Goal: Information Seeking & Learning: Learn about a topic

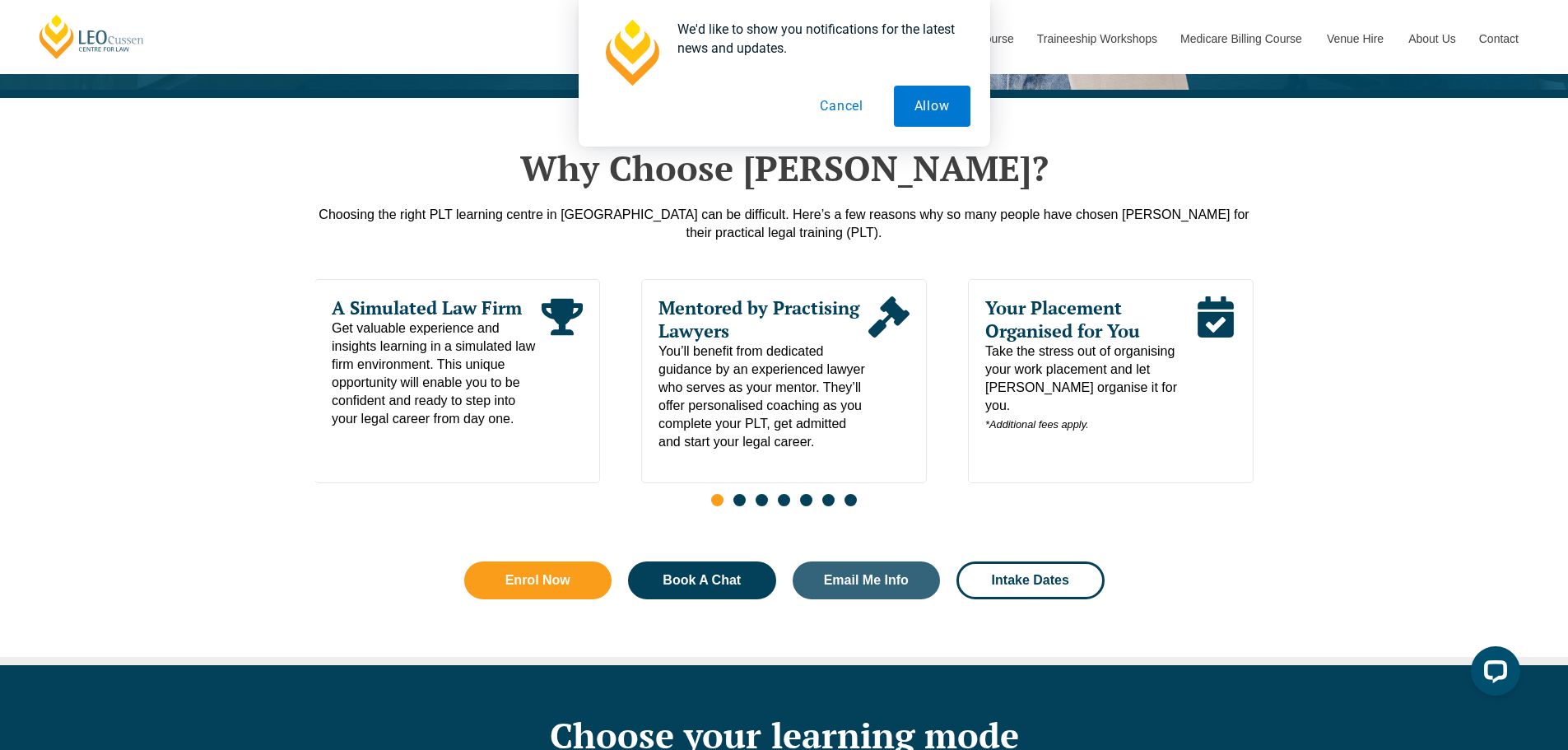
scroll to position [741, 0]
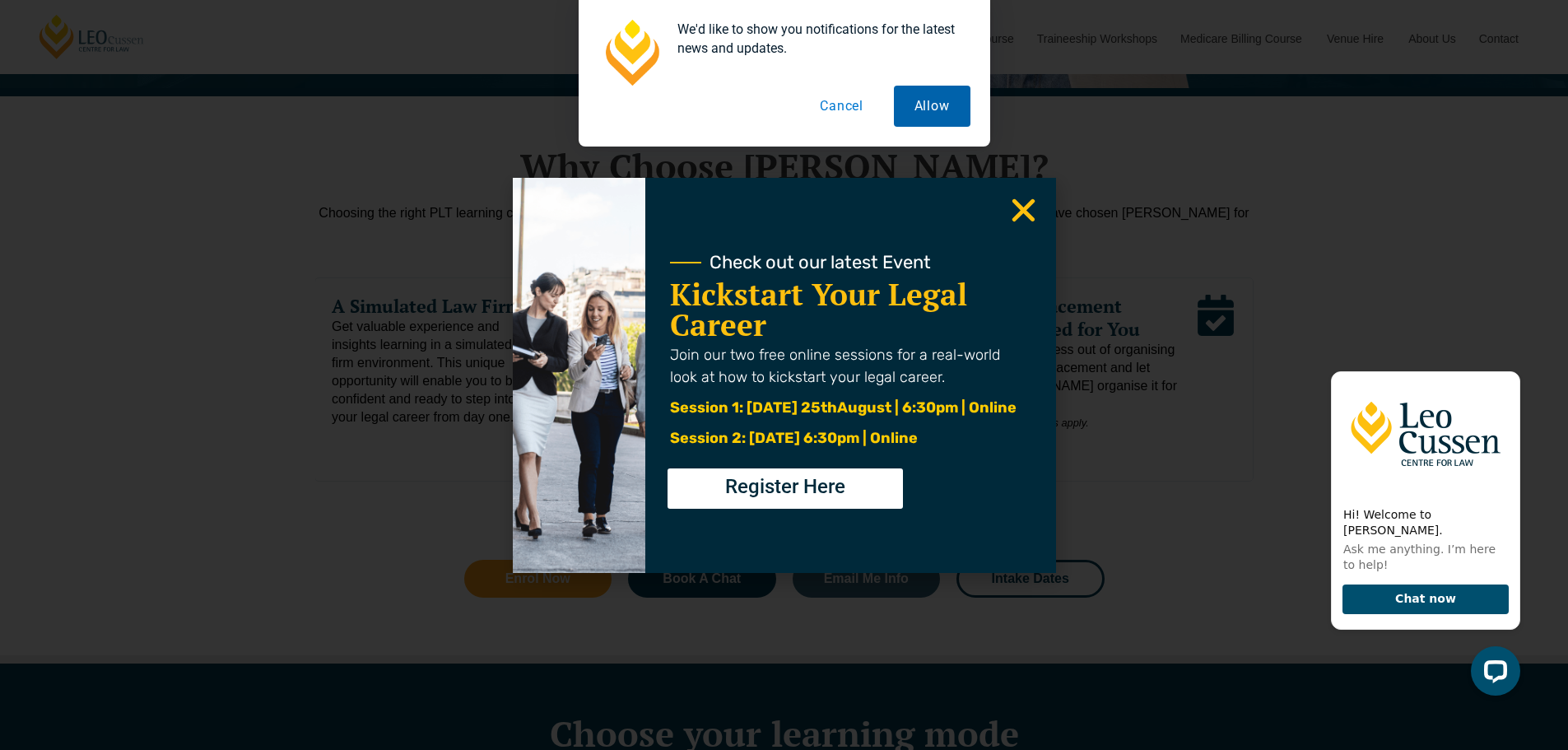
click at [938, 101] on button "Allow" at bounding box center [933, 106] width 77 height 41
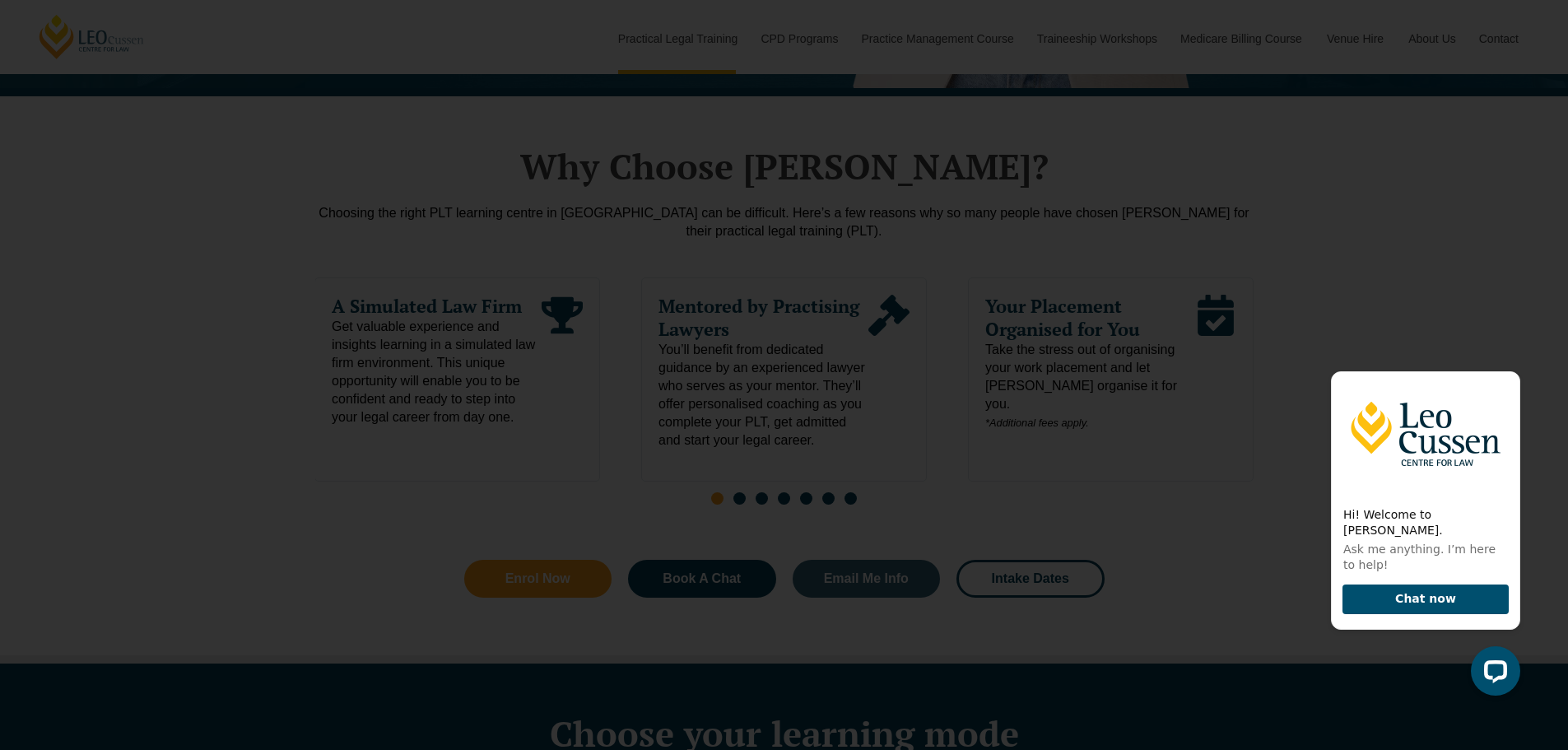
click at [1016, 207] on icon "Close" at bounding box center [1024, 210] width 32 height 32
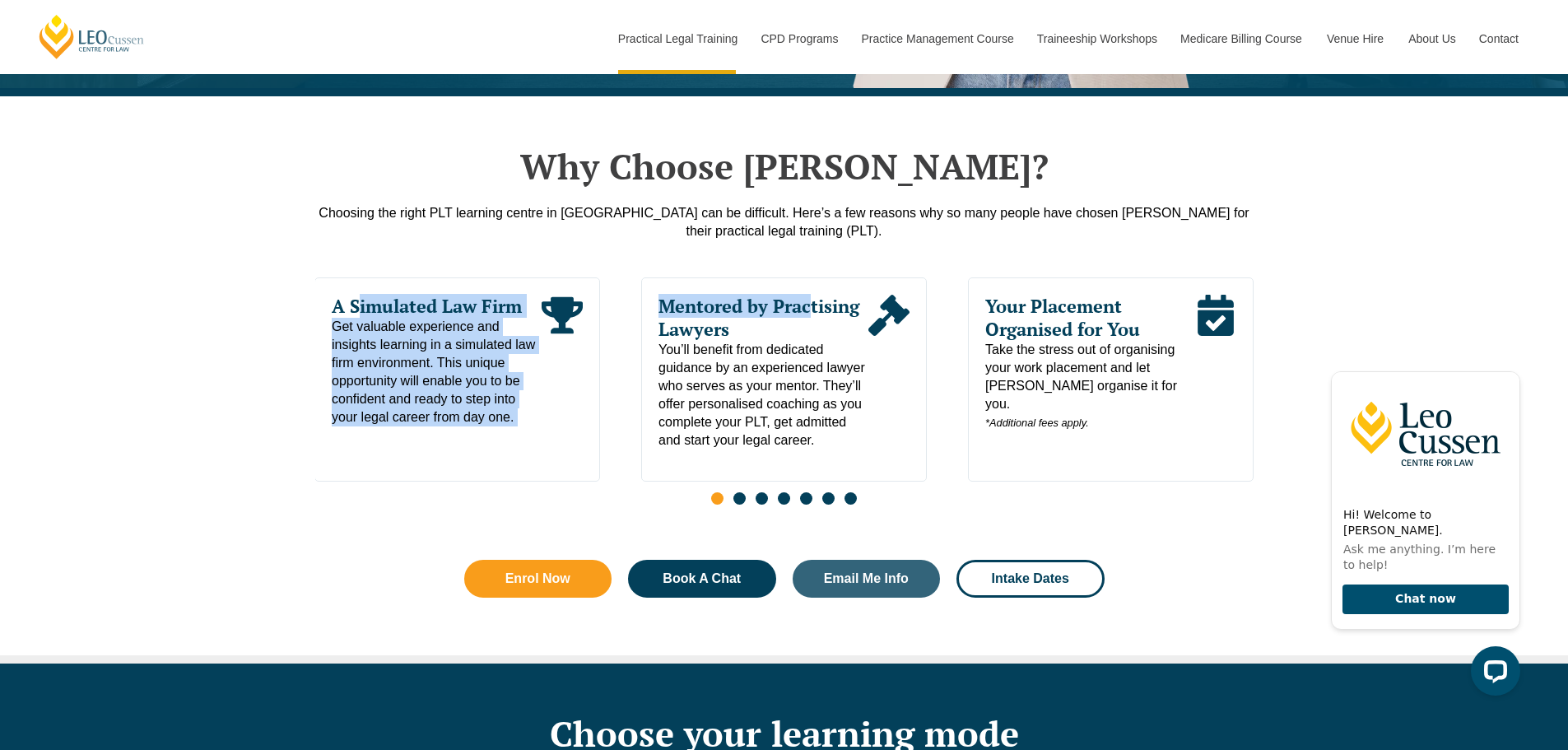
drag, startPoint x: 1340, startPoint y: 312, endPoint x: 811, endPoint y: 301, distance: 529.1
click at [811, 301] on div "Why Choose Leo Cussen? Choosing the right PLT learning centre in ACT can be dif…" at bounding box center [784, 380] width 1568 height 567
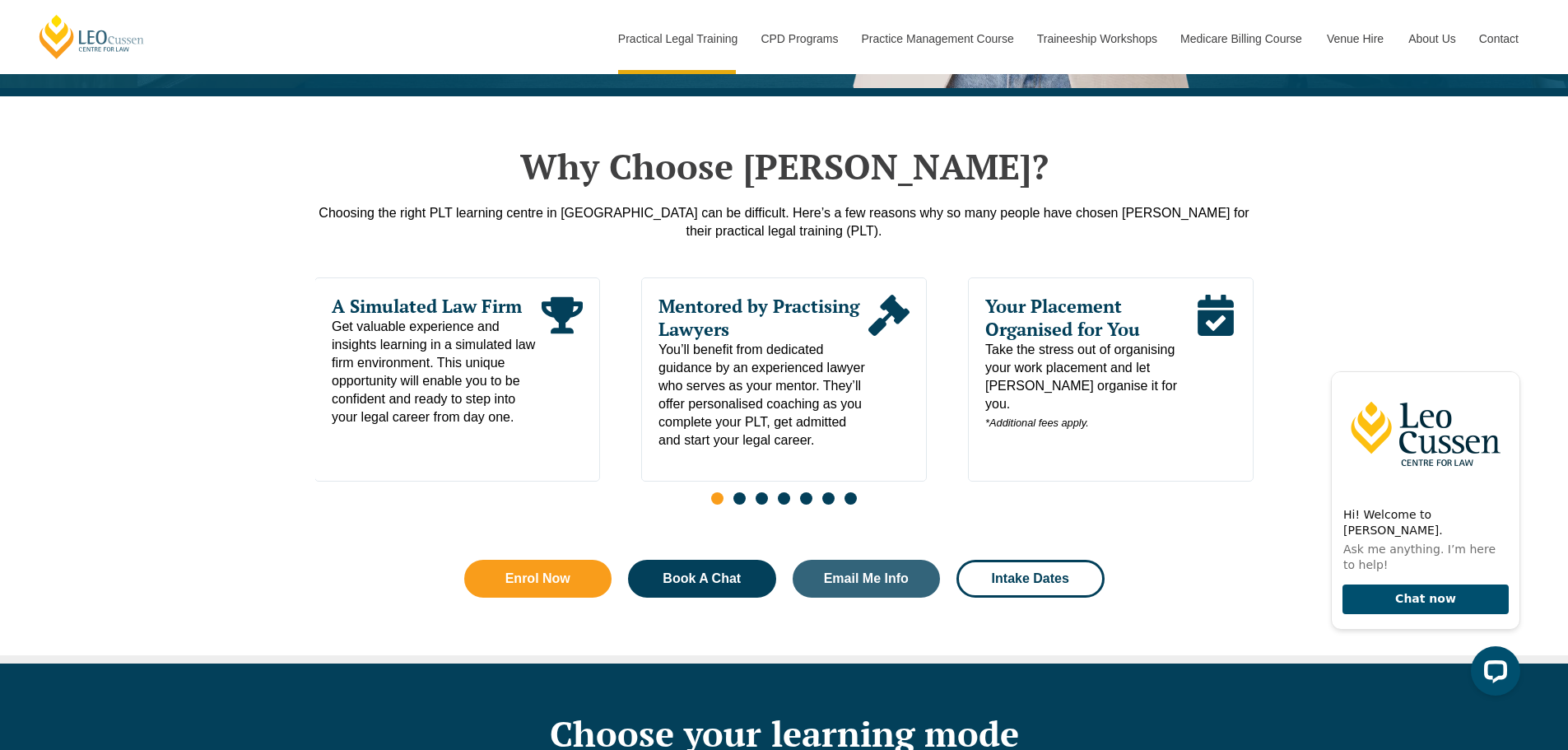
click at [738, 503] on span "Go to slide 2" at bounding box center [740, 499] width 13 height 13
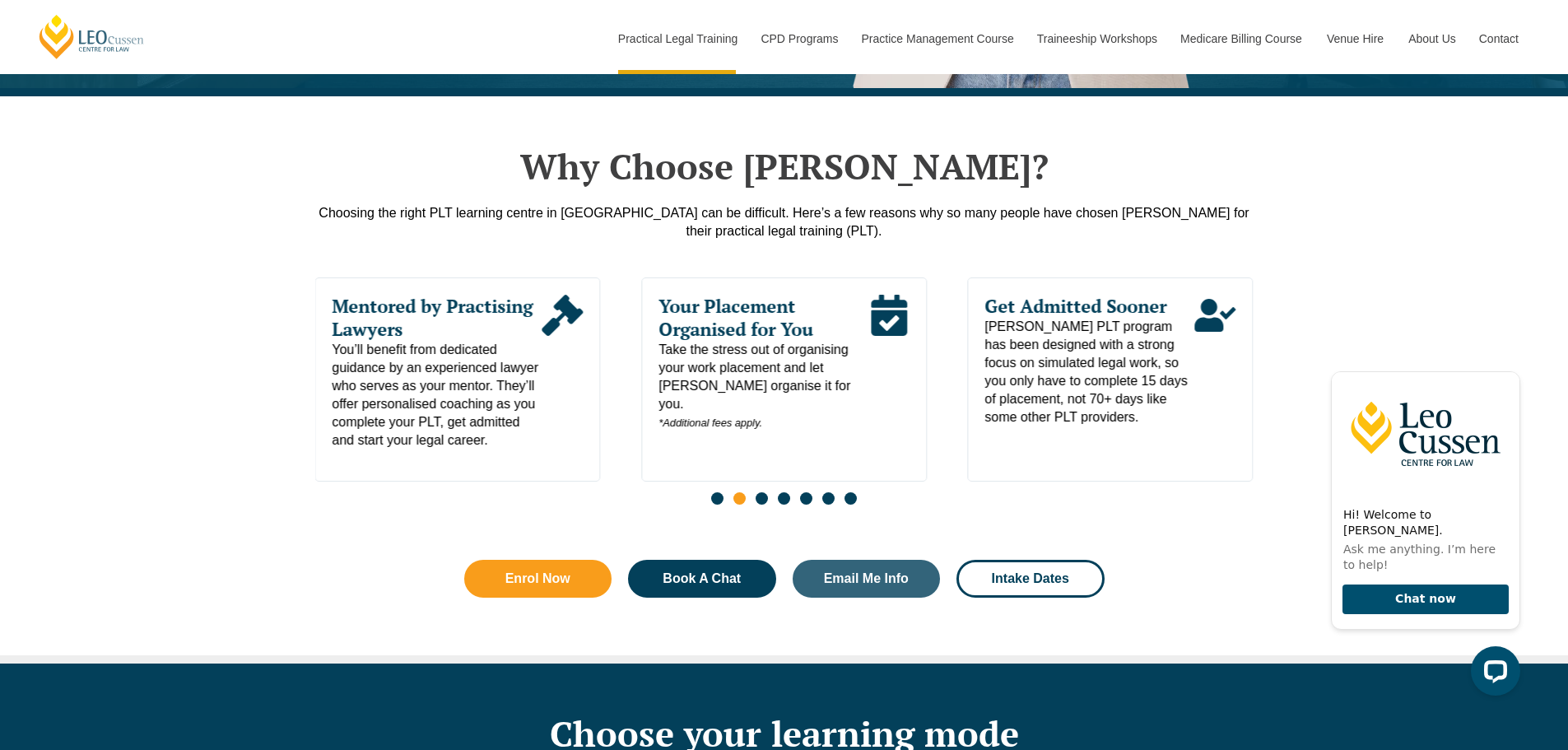
click at [765, 504] on span "Go to slide 3" at bounding box center [762, 499] width 13 height 13
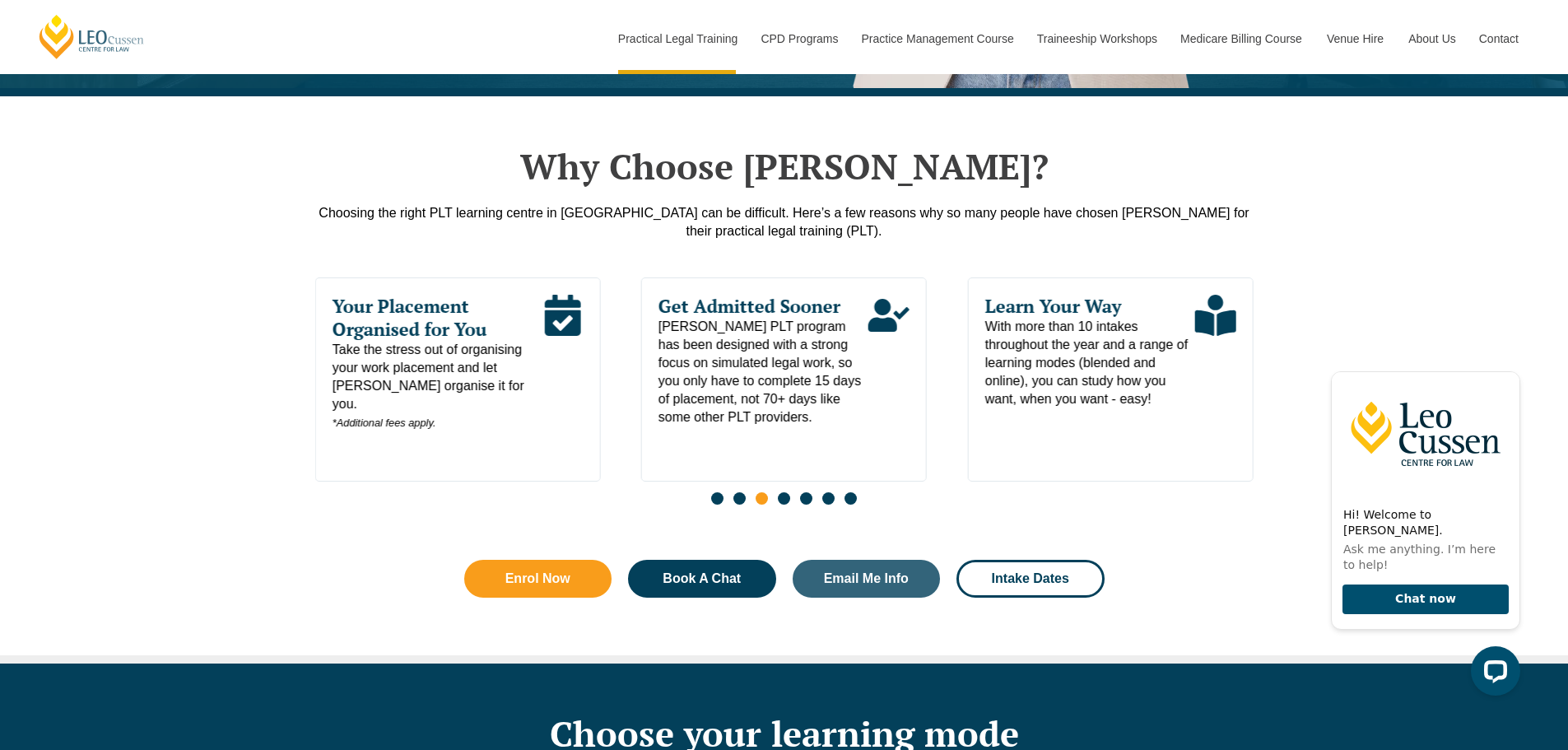
click at [784, 505] on span "Go to slide 4" at bounding box center [784, 499] width 13 height 13
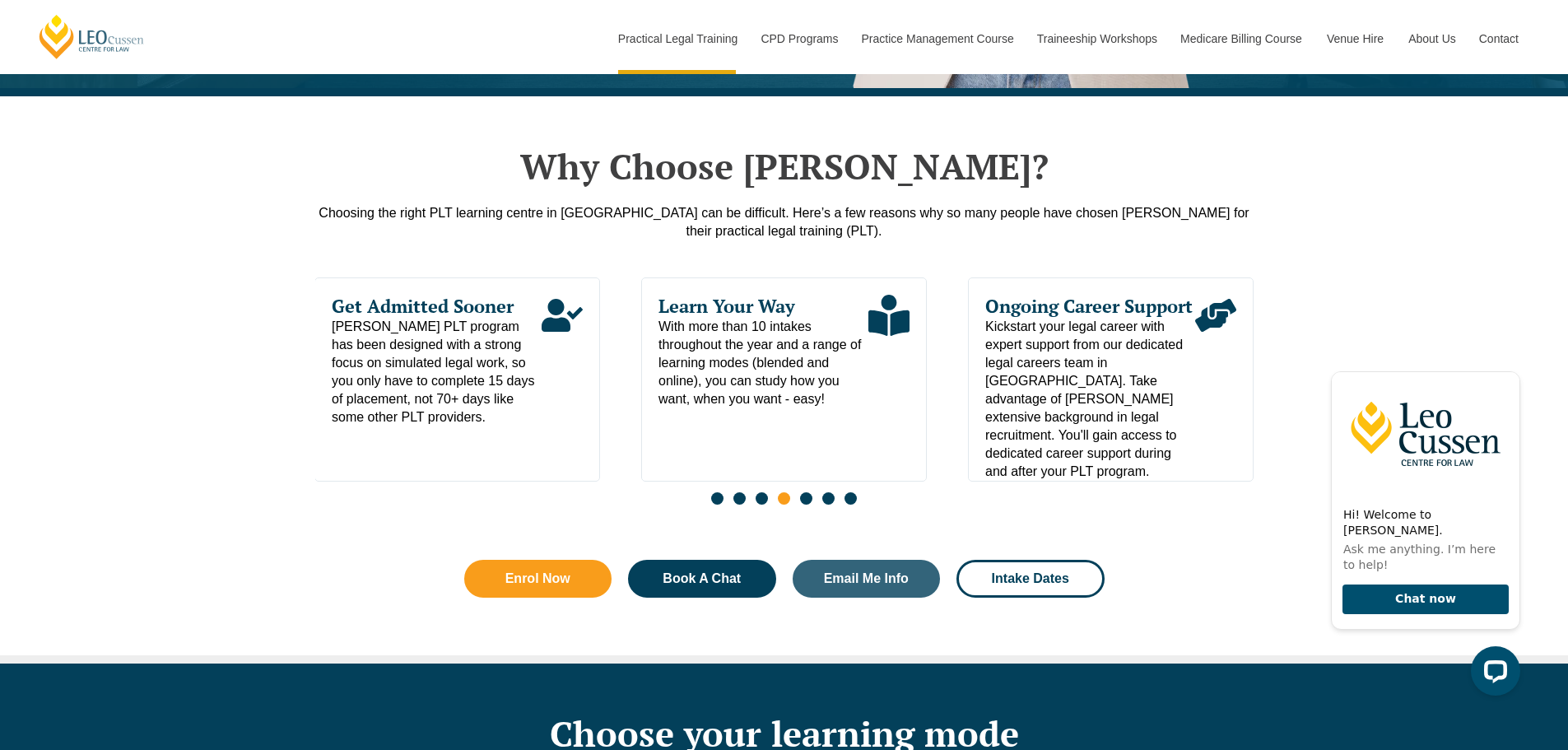
click at [802, 505] on span "Go to slide 5" at bounding box center [807, 499] width 13 height 13
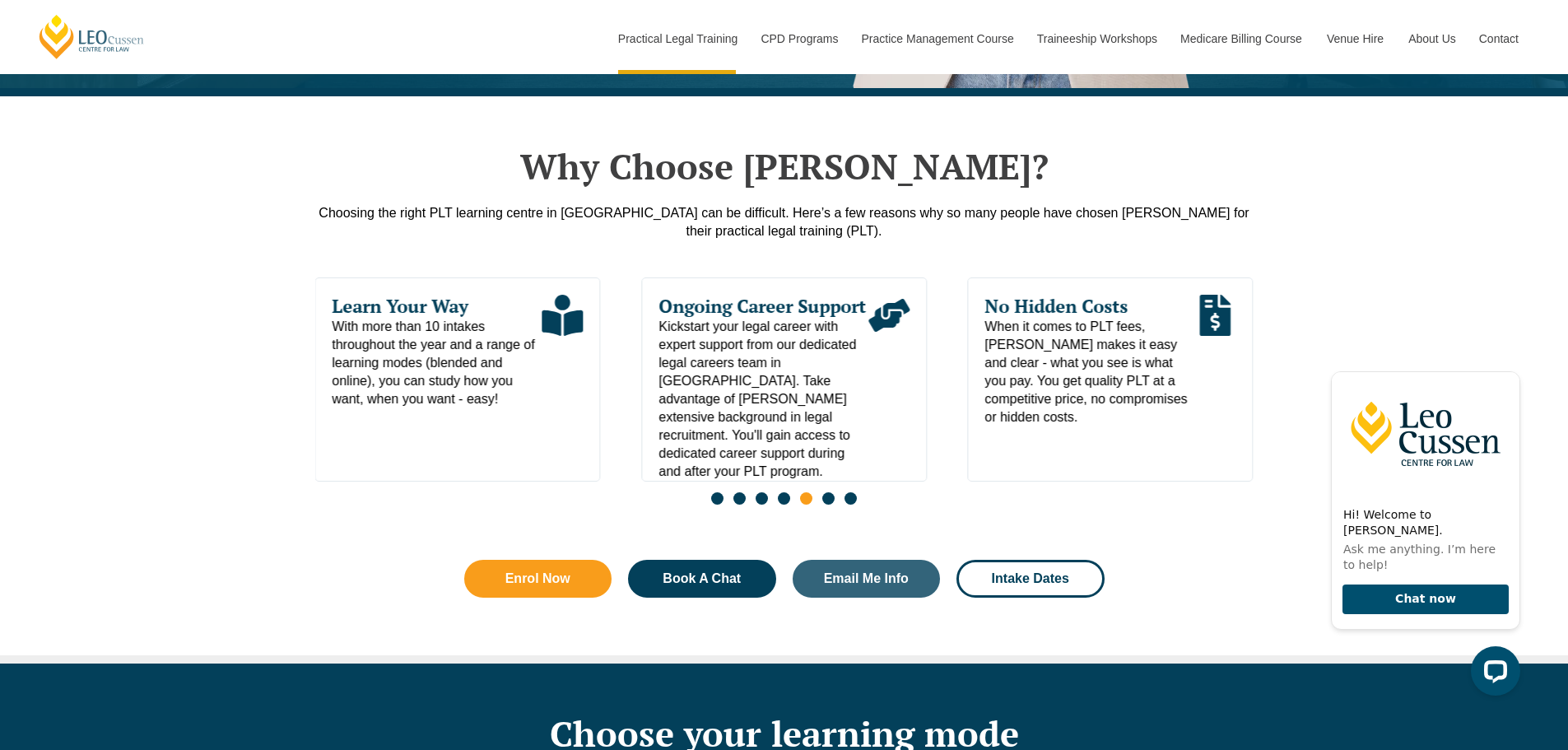
click at [828, 504] on span "Go to slide 6" at bounding box center [828, 499] width 13 height 13
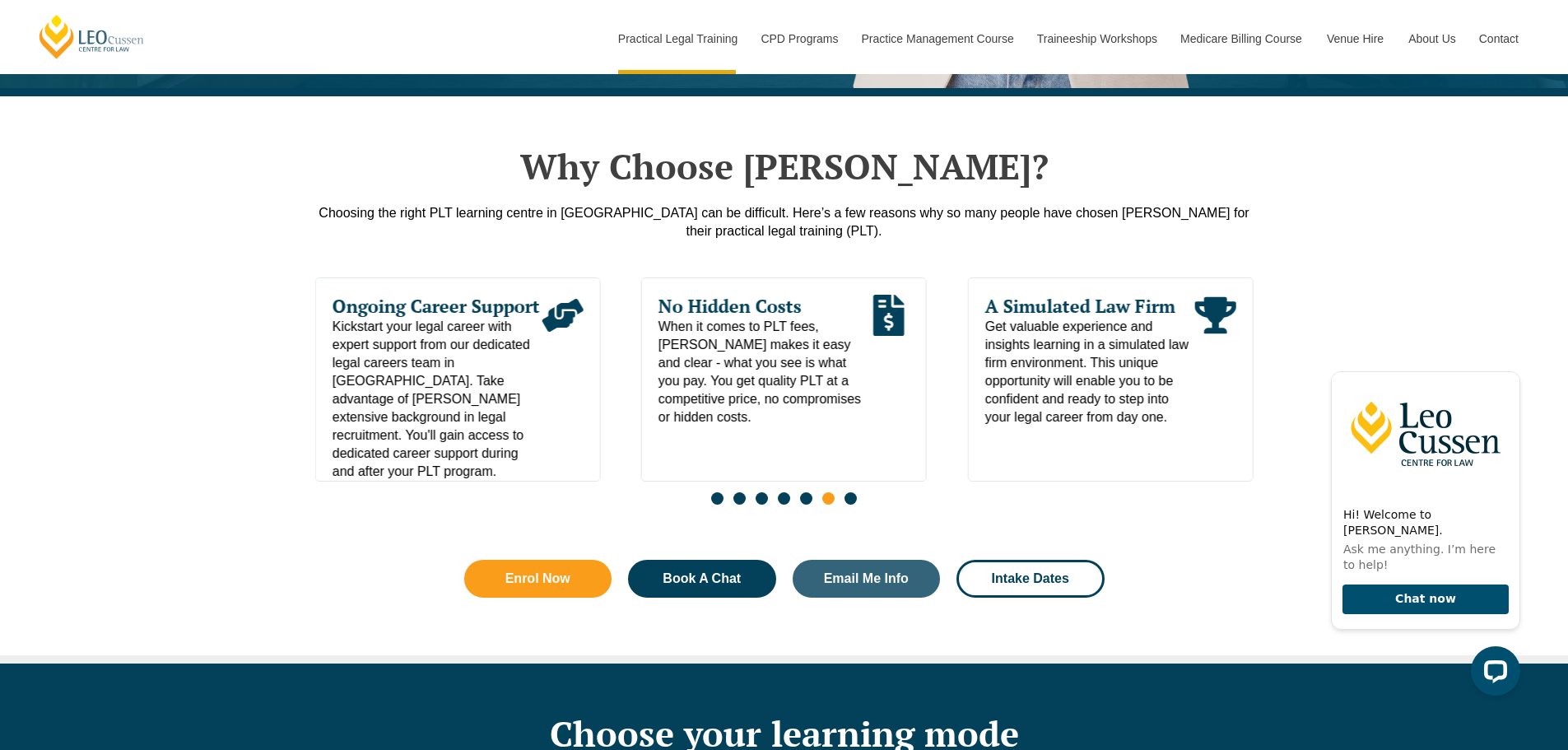
click at [846, 505] on span "Go to slide 7" at bounding box center [851, 499] width 13 height 13
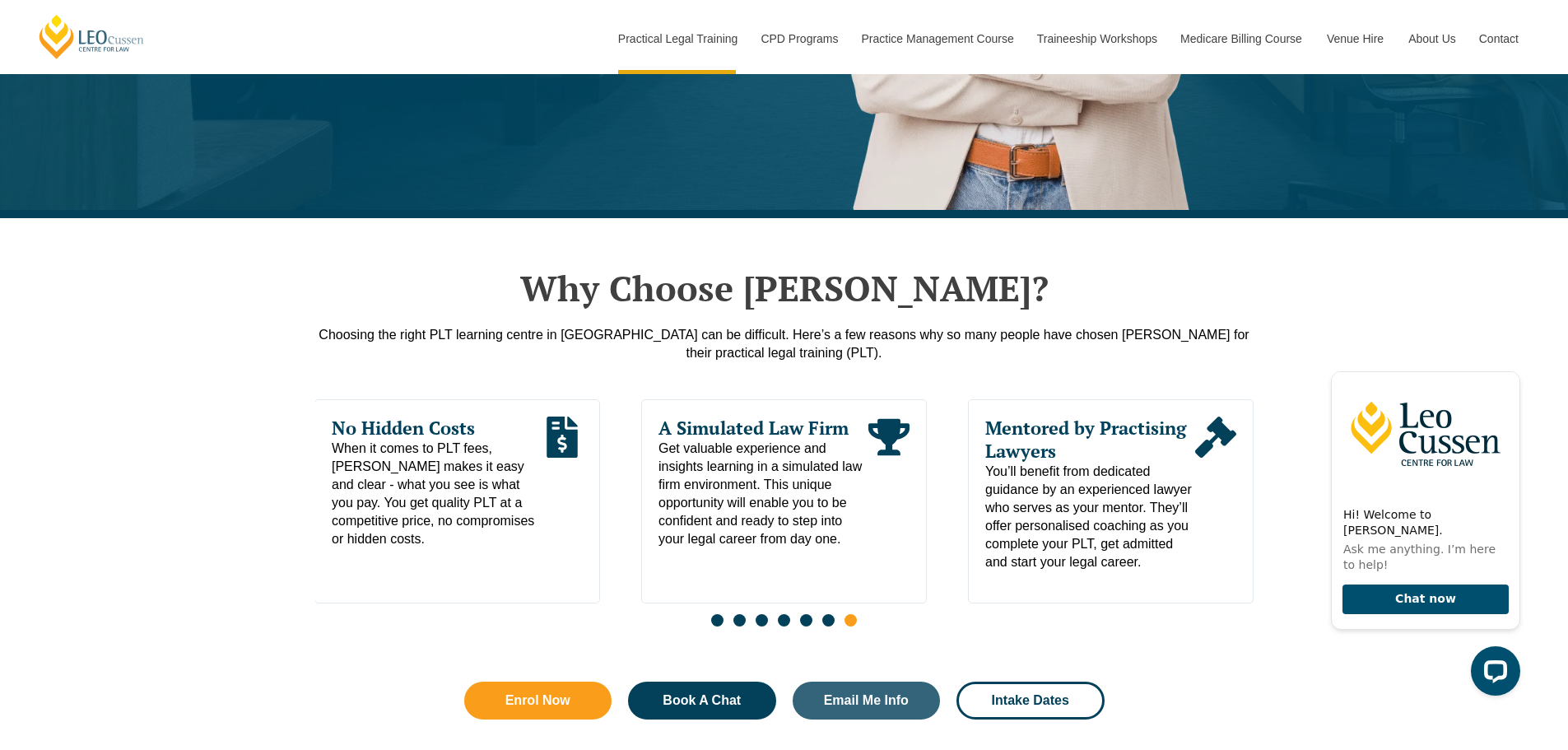
scroll to position [659, 0]
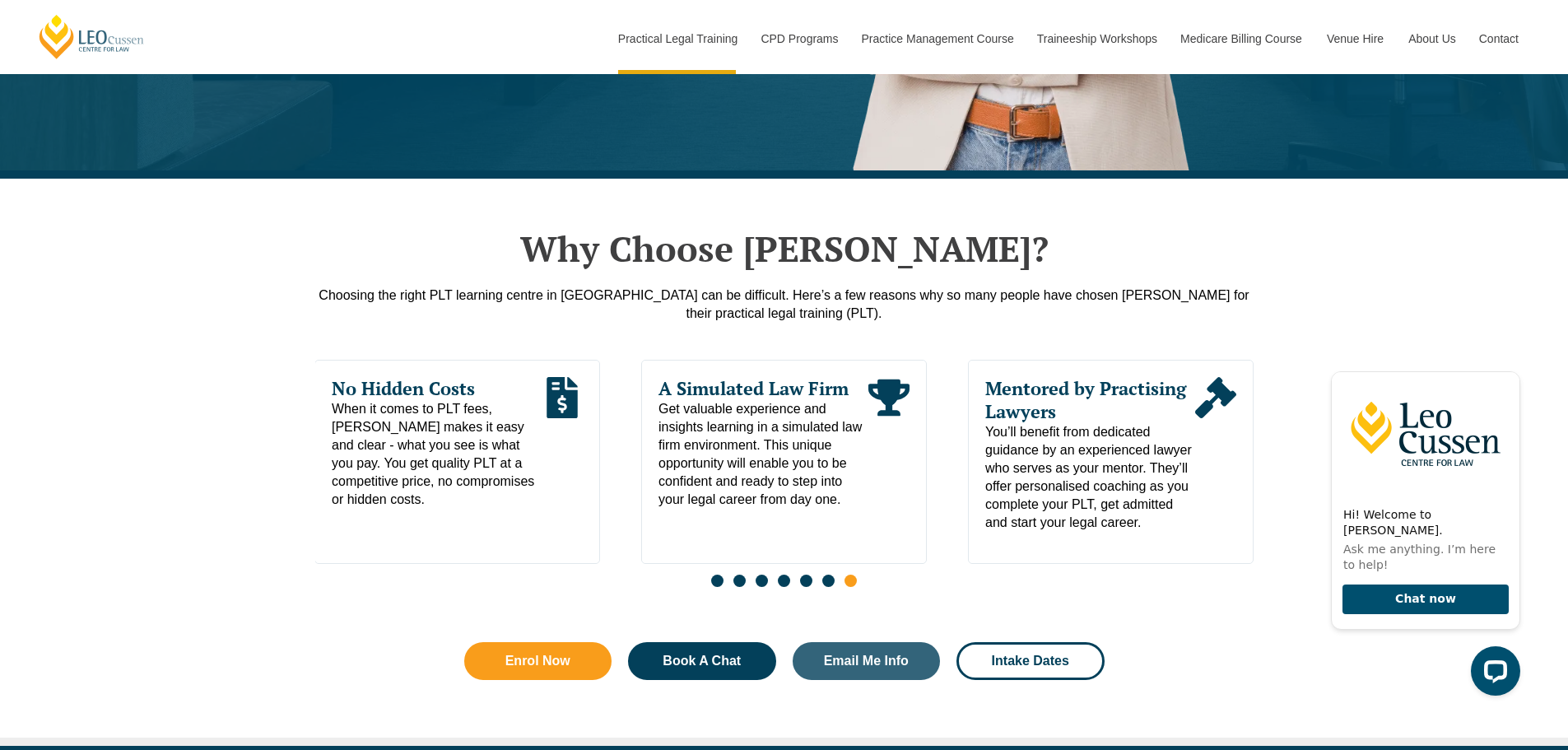
click at [713, 587] on span "Go to slide 1" at bounding box center [717, 581] width 13 height 13
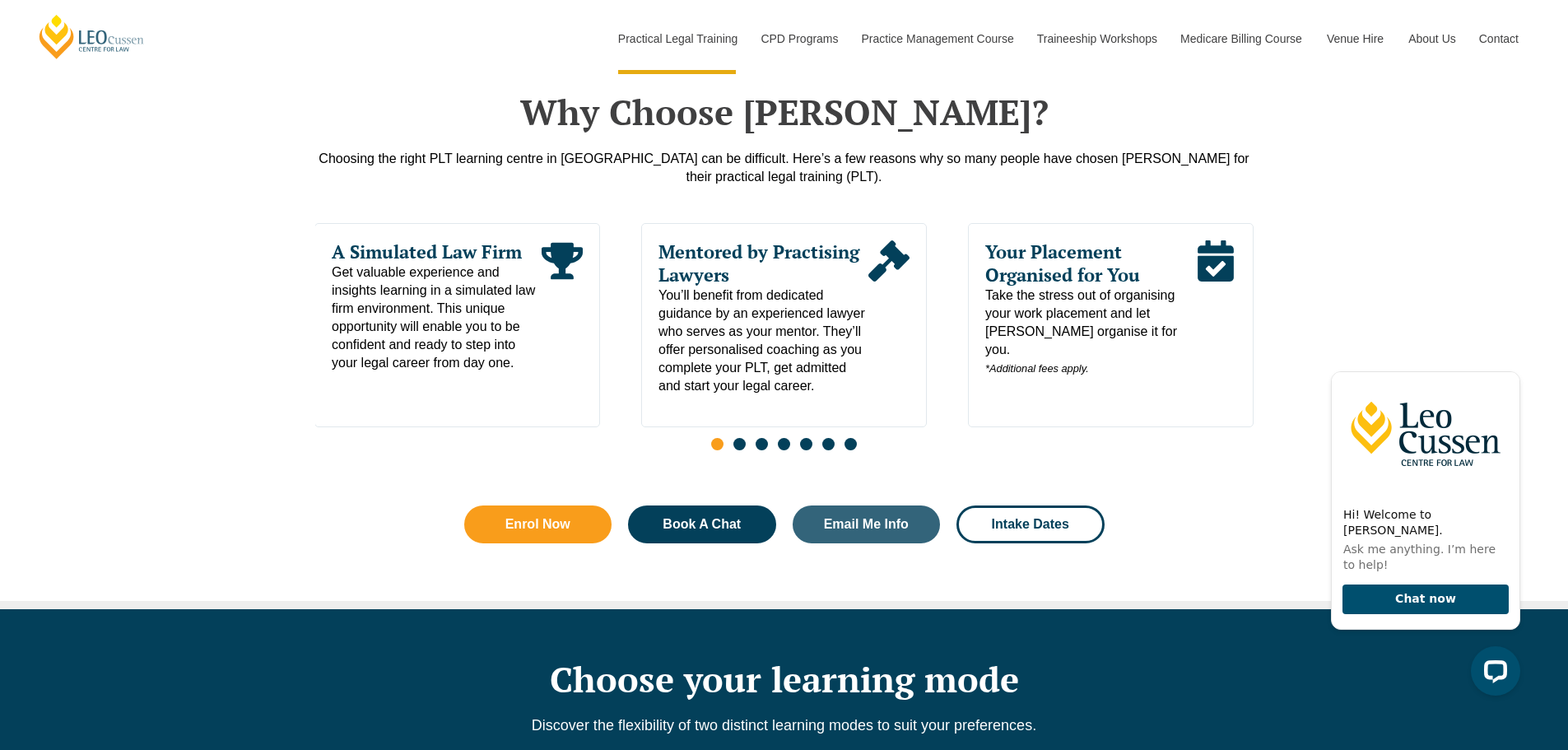
scroll to position [823, 0]
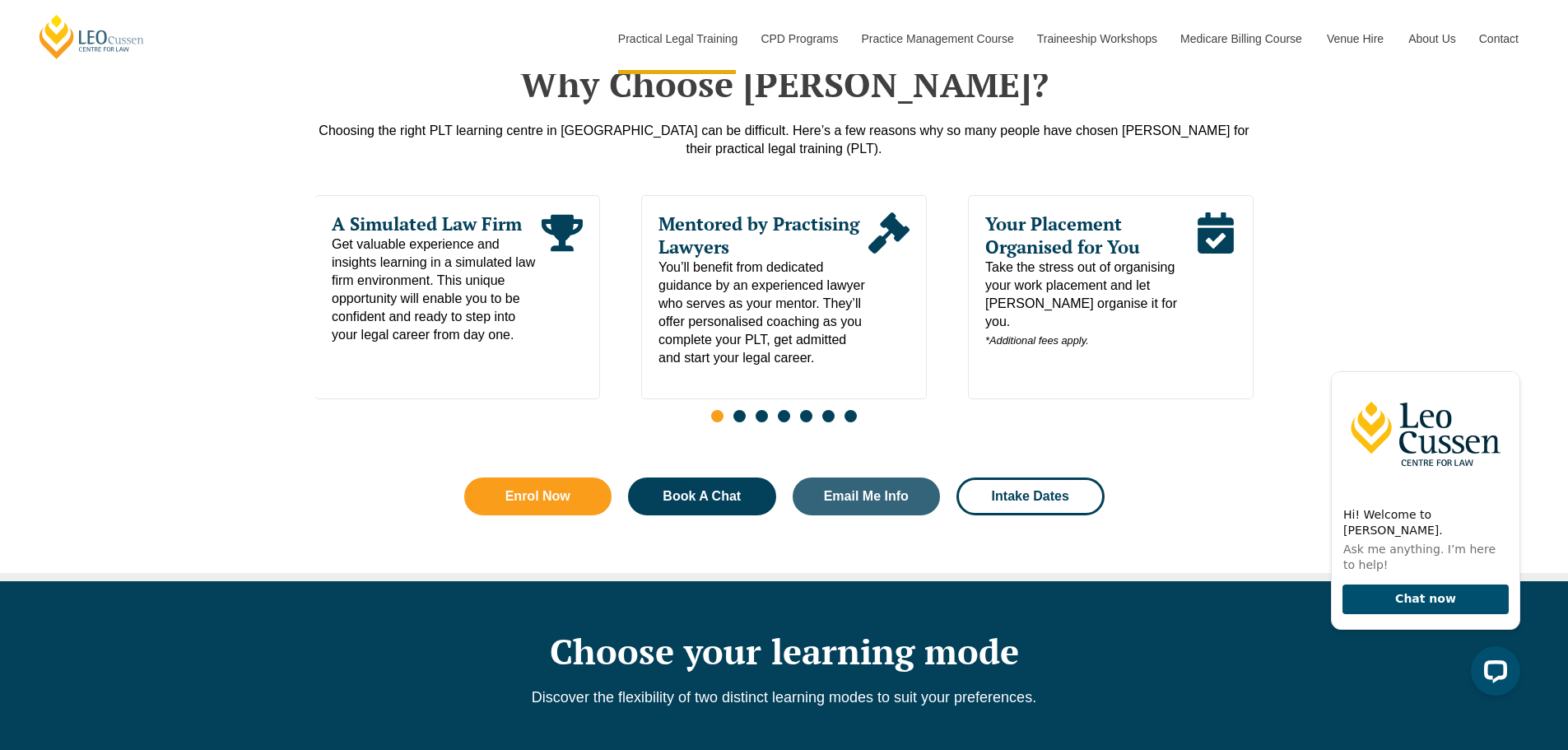
click at [736, 419] on span "Go to slide 2" at bounding box center [740, 417] width 13 height 13
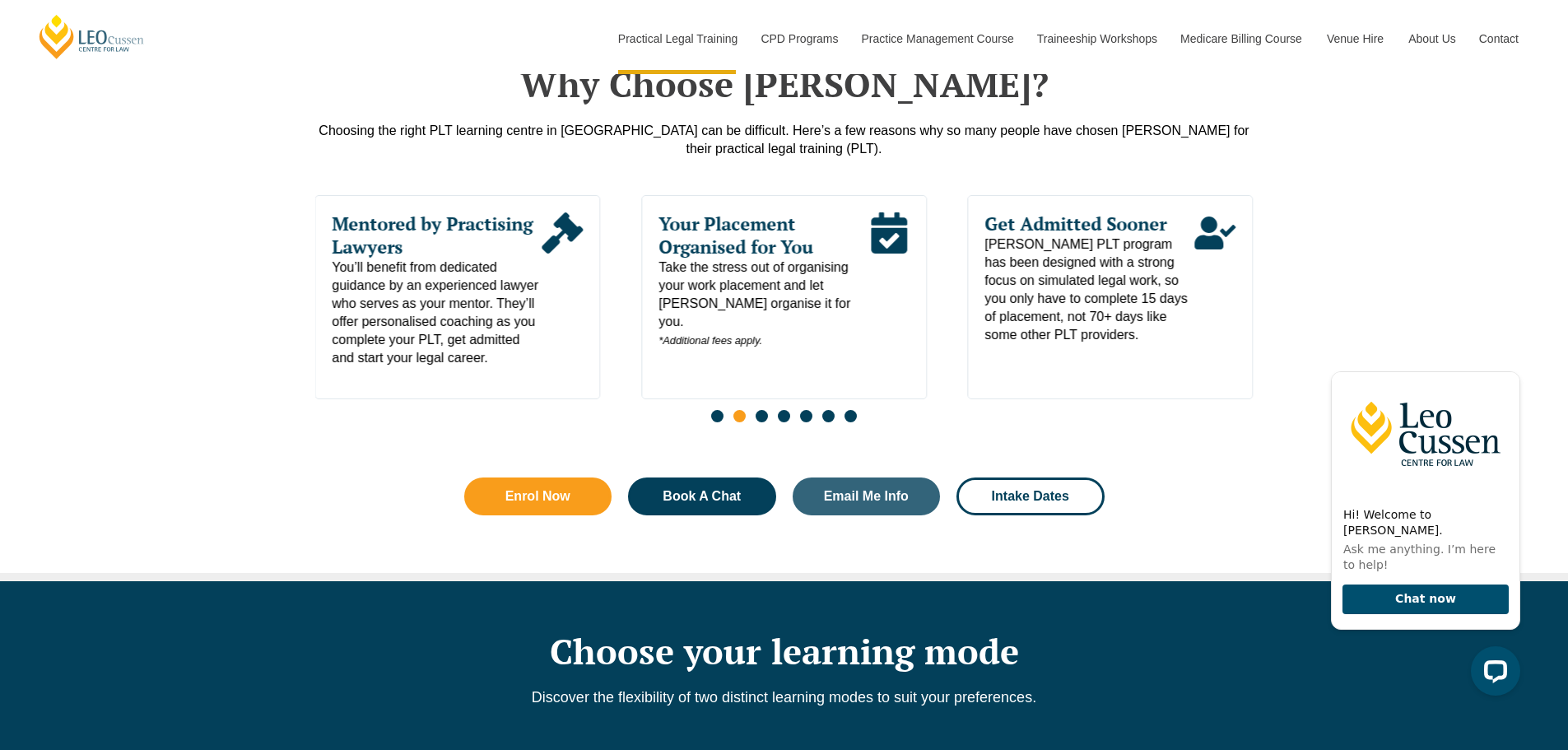
click at [765, 423] on span "Go to slide 3" at bounding box center [762, 417] width 13 height 13
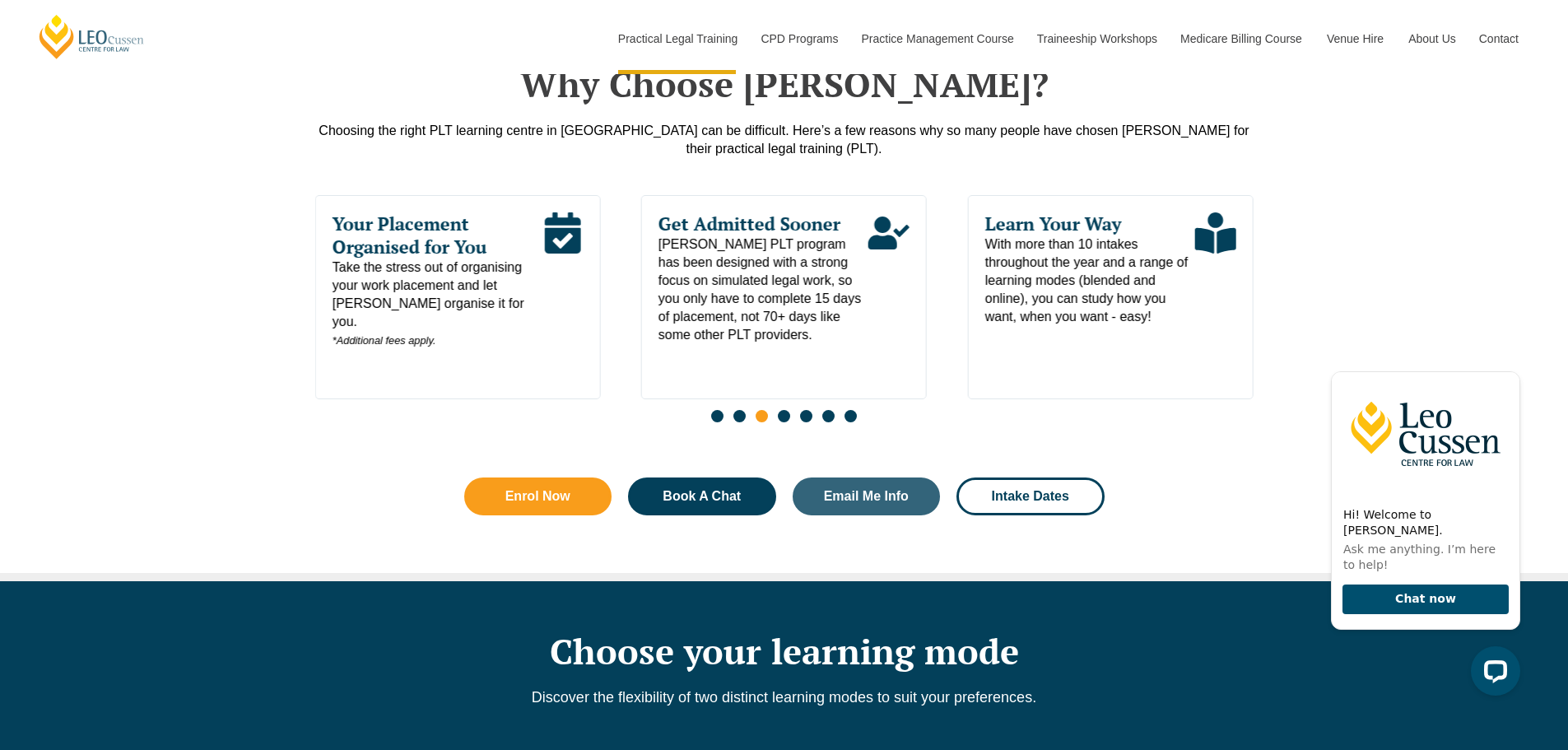
click at [779, 418] on span "Go to slide 4" at bounding box center [784, 417] width 13 height 13
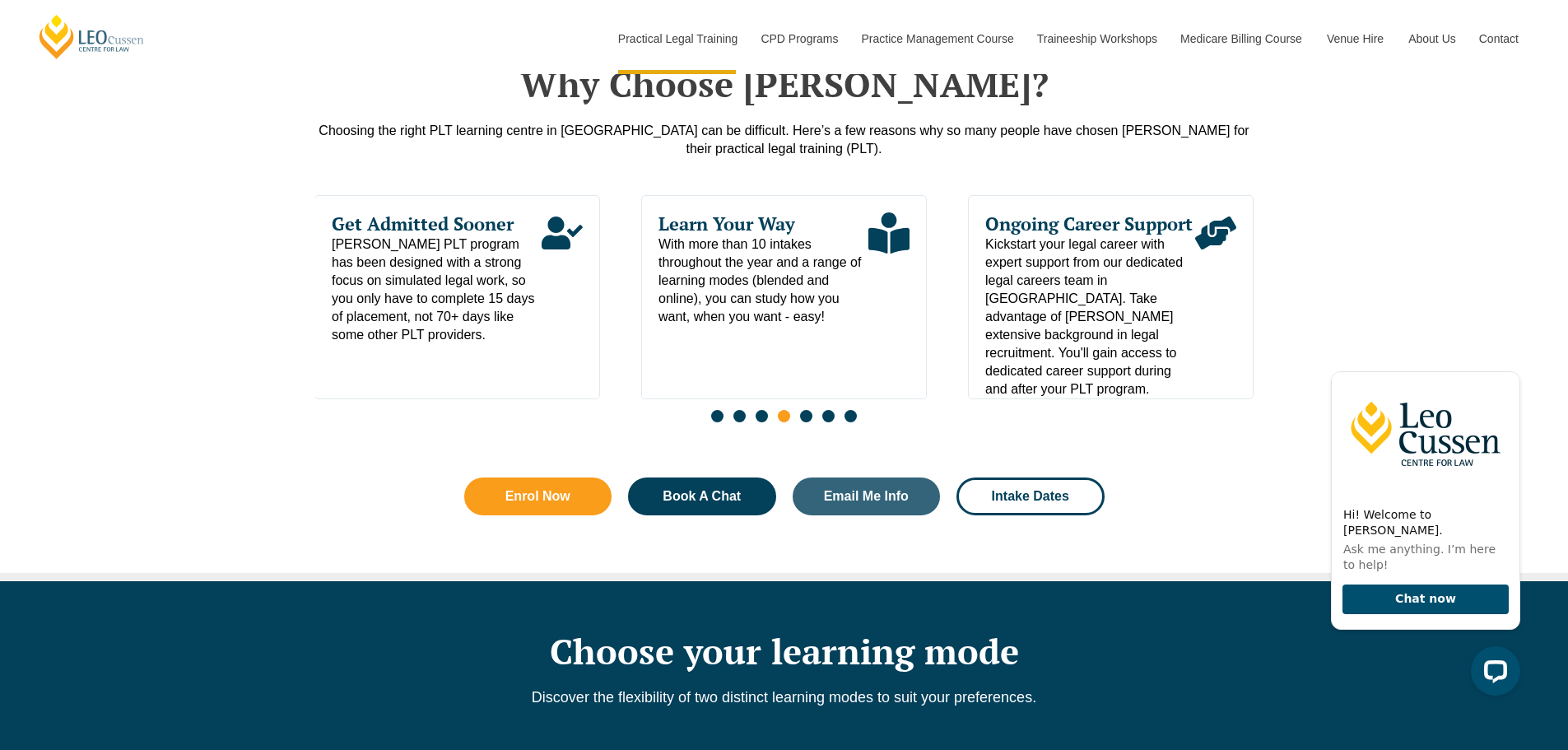
click at [800, 423] on div "Slides" at bounding box center [784, 417] width 938 height 19
click at [805, 423] on span "Go to slide 5" at bounding box center [807, 417] width 13 height 13
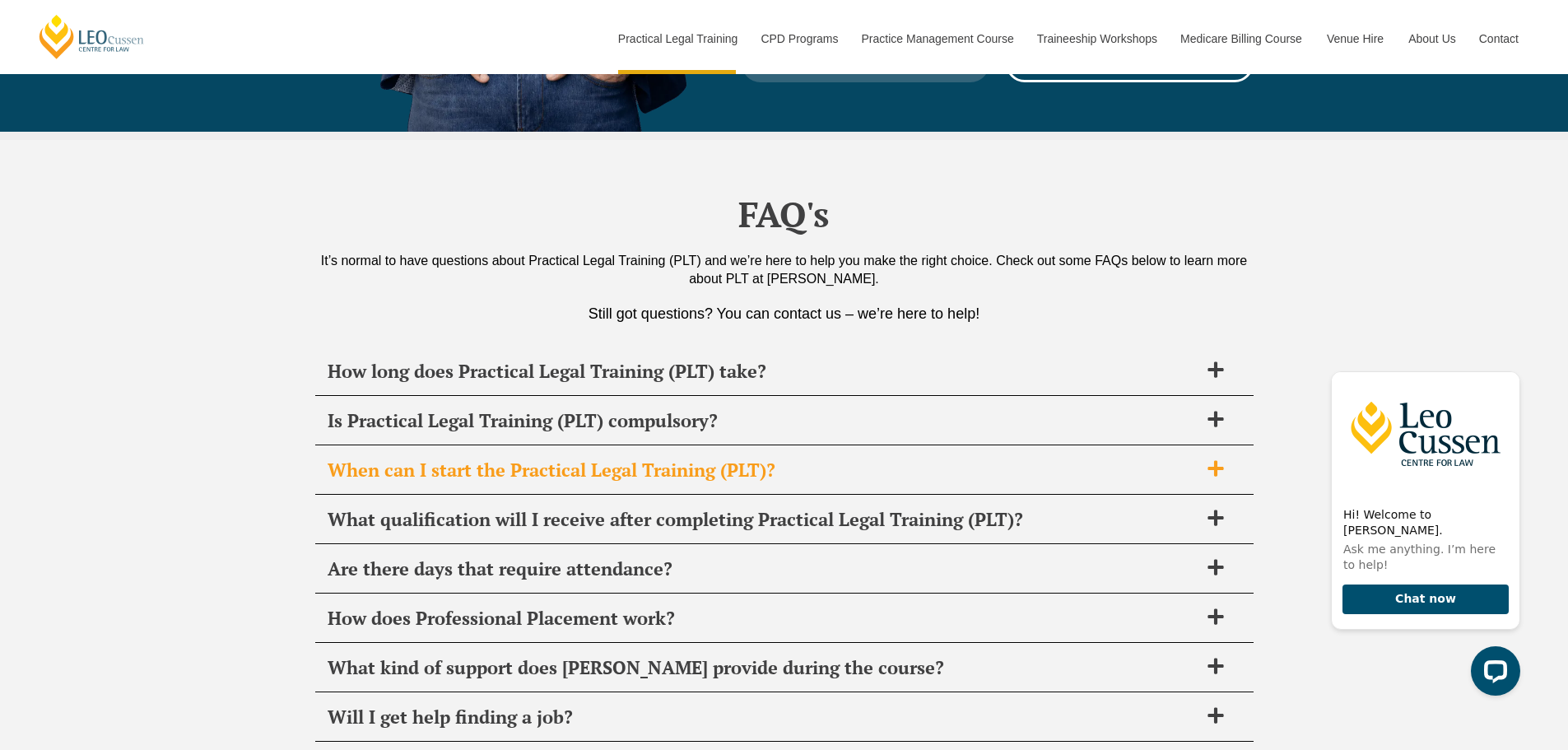
scroll to position [7741, 0]
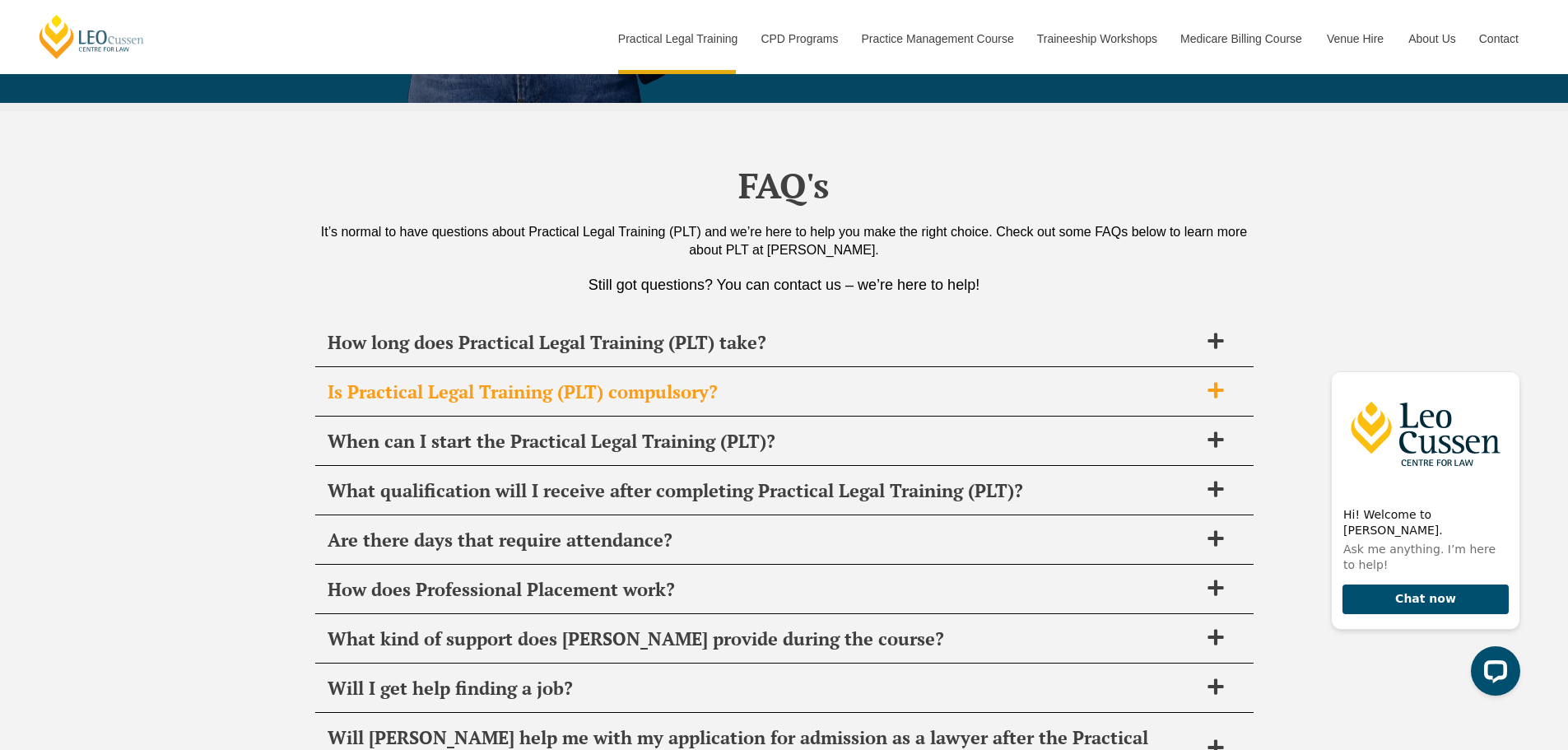
click at [422, 381] on span "Is Practical Legal Training (PLT) compulsory?" at bounding box center [763, 392] width 871 height 23
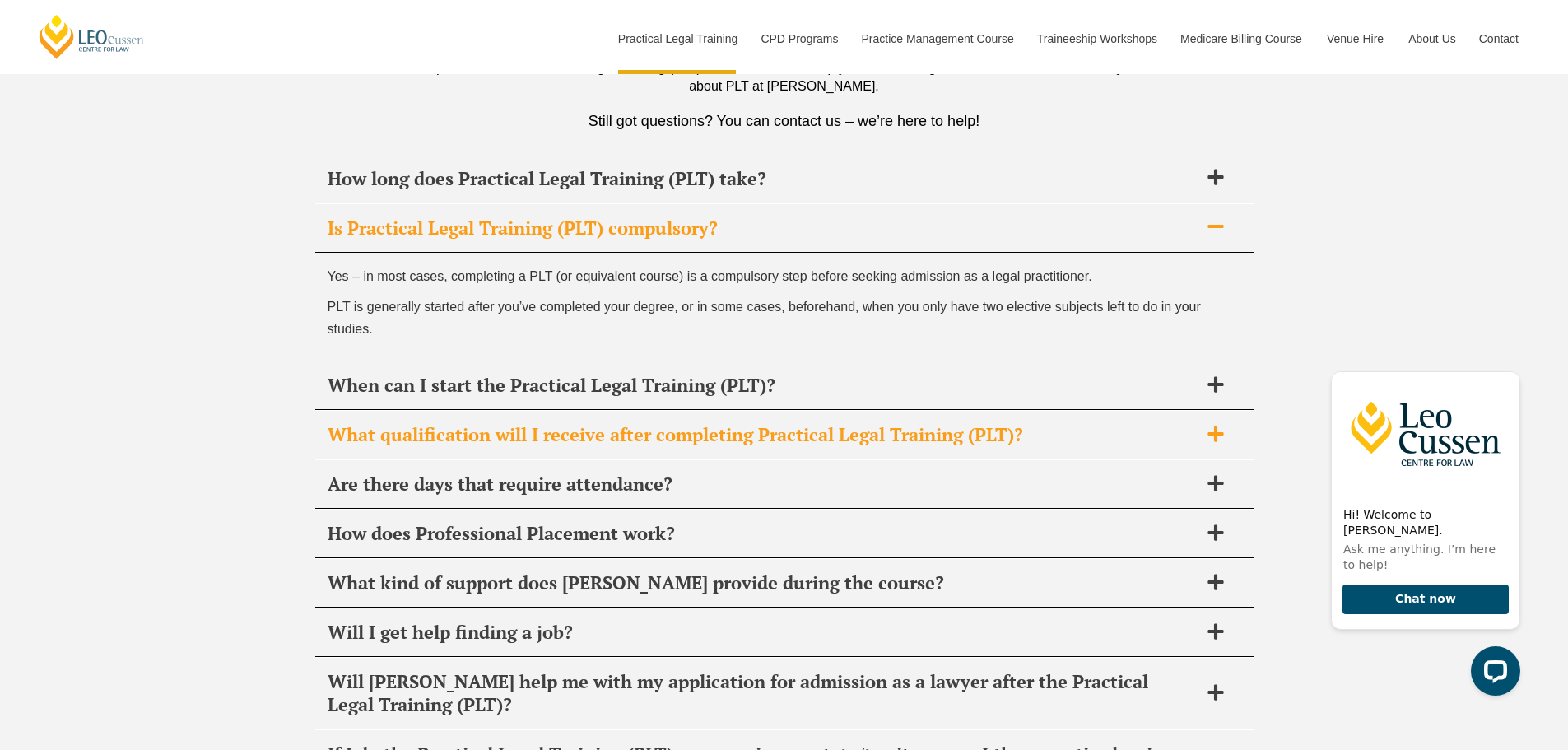
scroll to position [7907, 0]
click at [395, 423] on span "What qualification will I receive after completing Practical Legal Training (PL…" at bounding box center [763, 434] width 871 height 23
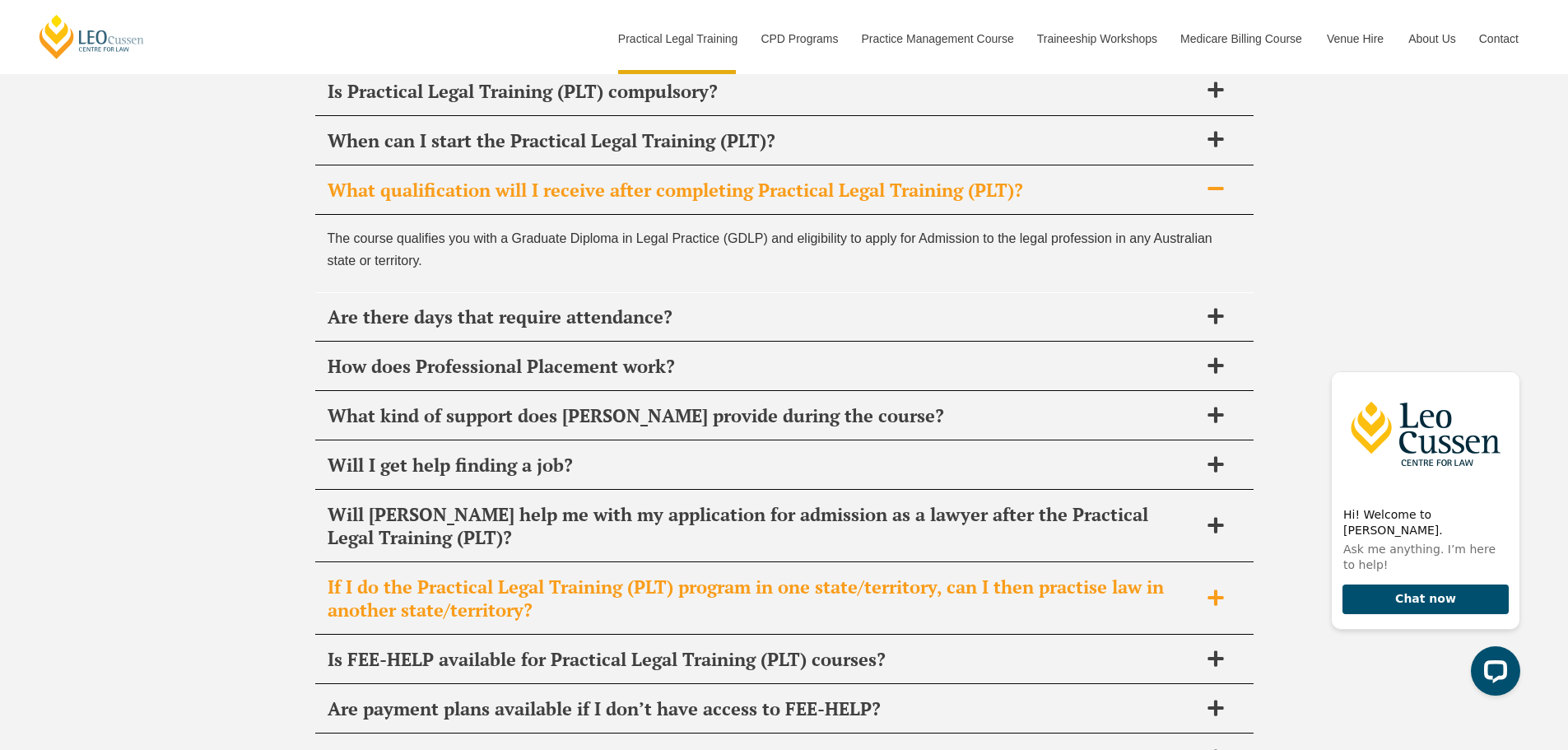
scroll to position [8071, 0]
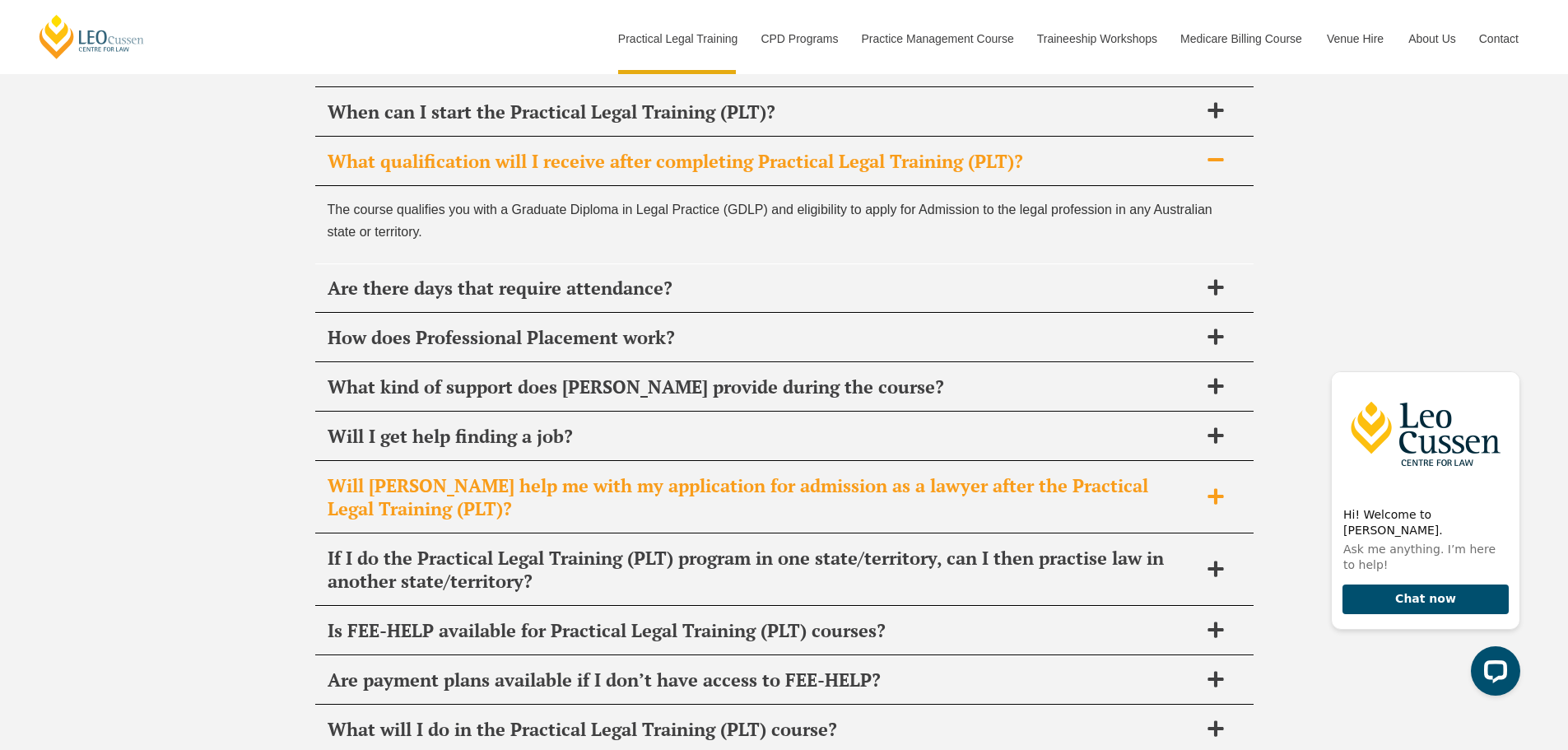
click at [350, 475] on span "Will [PERSON_NAME] help me with my application for admission as a lawyer after …" at bounding box center [763, 498] width 871 height 46
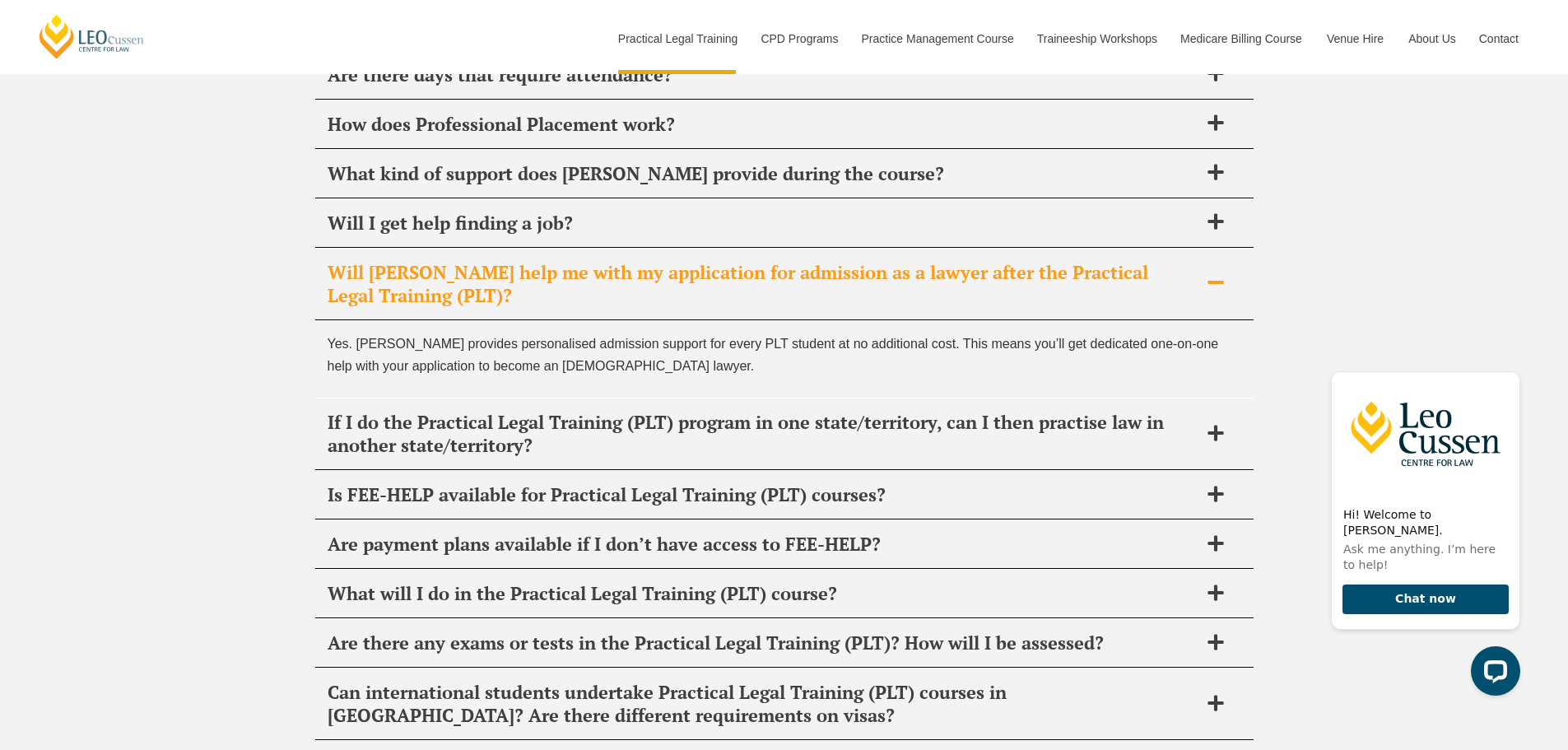
scroll to position [8236, 0]
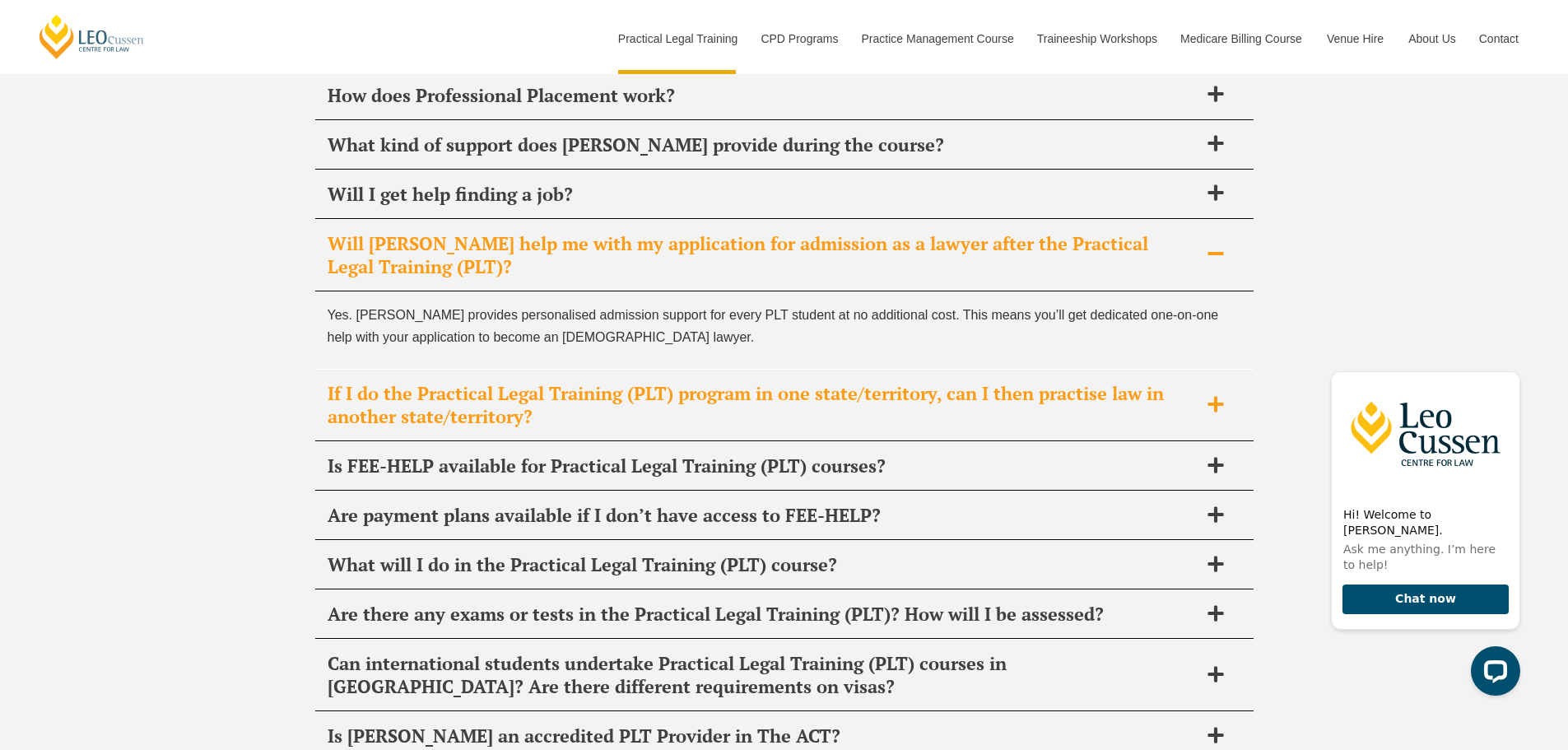
click at [398, 382] on span "If I do the Practical Legal Training (PLT) program in one state/territory, can …" at bounding box center [763, 405] width 871 height 46
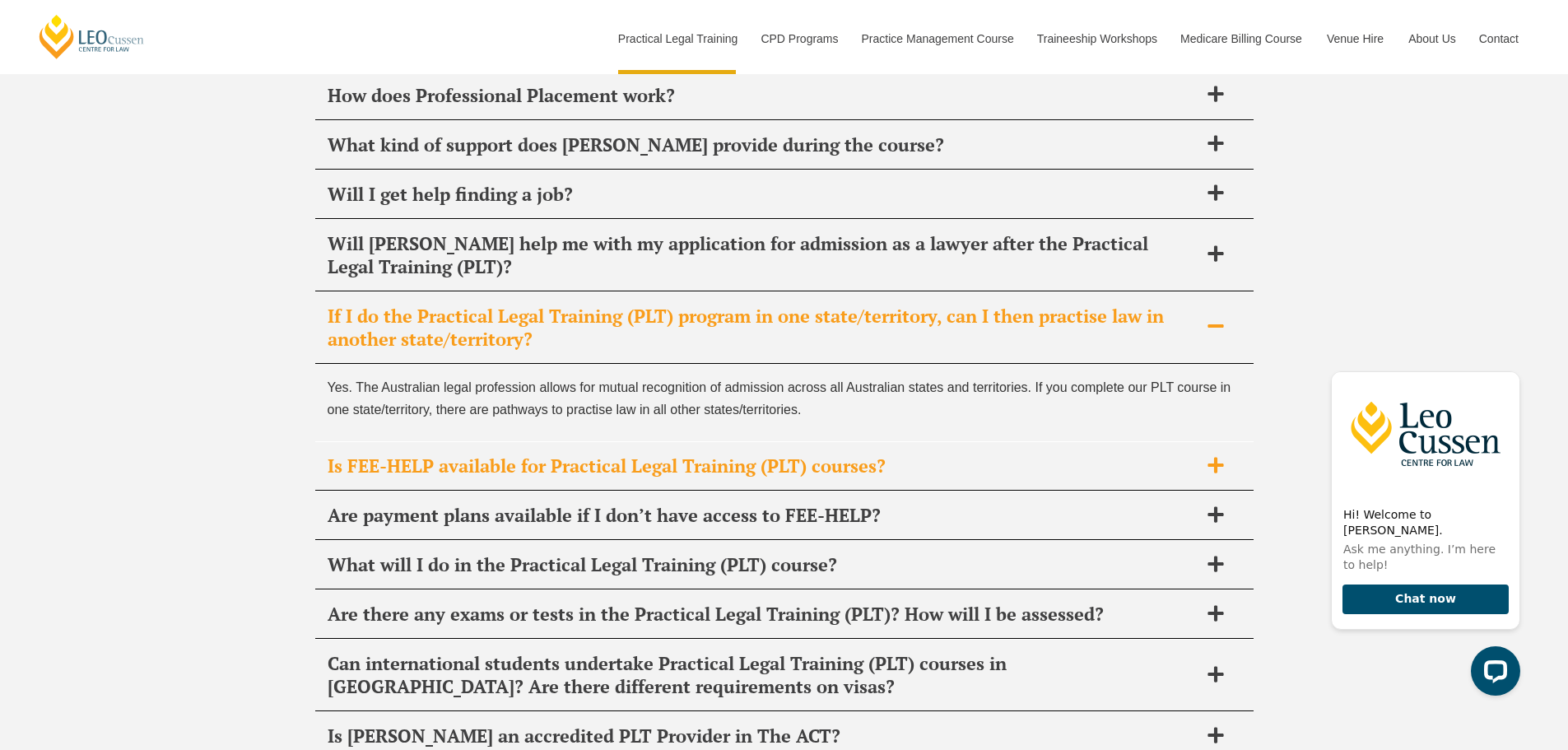
click at [381, 455] on span "Is FEE-HELP available for Practical Legal Training (PLT) courses?" at bounding box center [763, 467] width 871 height 23
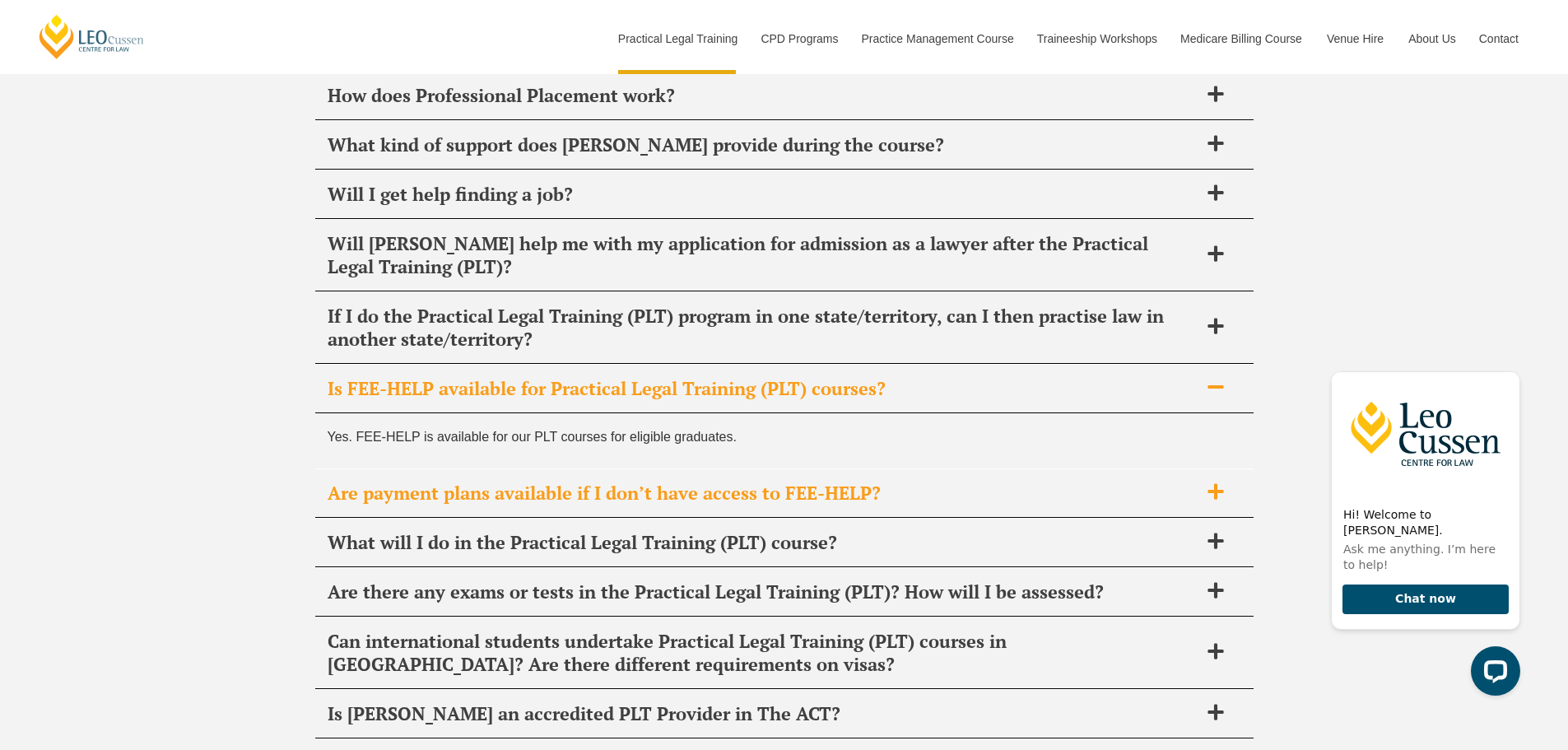
click at [382, 482] on span "Are payment plans available if I don’t have access to FEE-HELP?" at bounding box center [763, 493] width 871 height 23
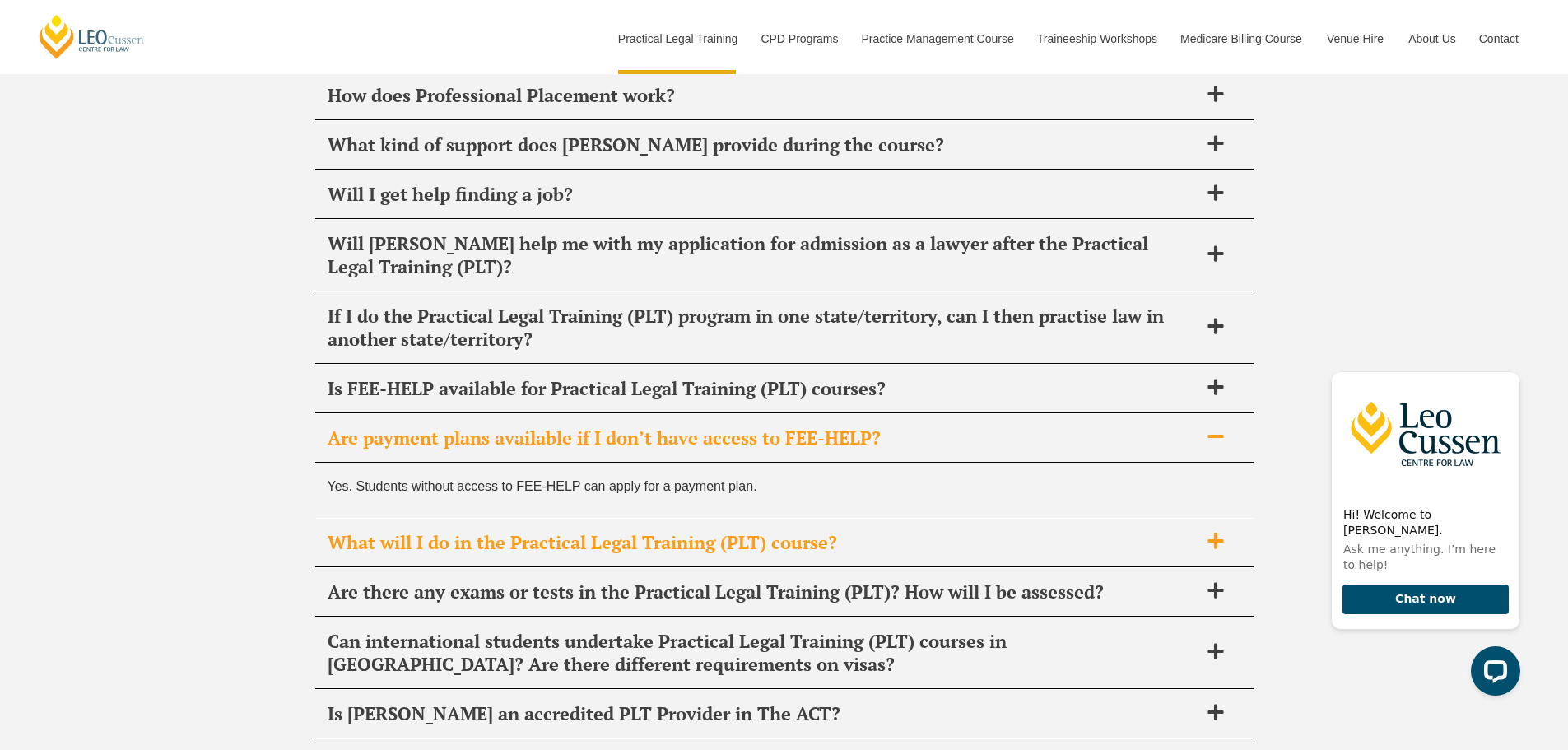
click at [379, 531] on span "What will I do in the Practical Legal Training (PLT) course?" at bounding box center [763, 543] width 871 height 23
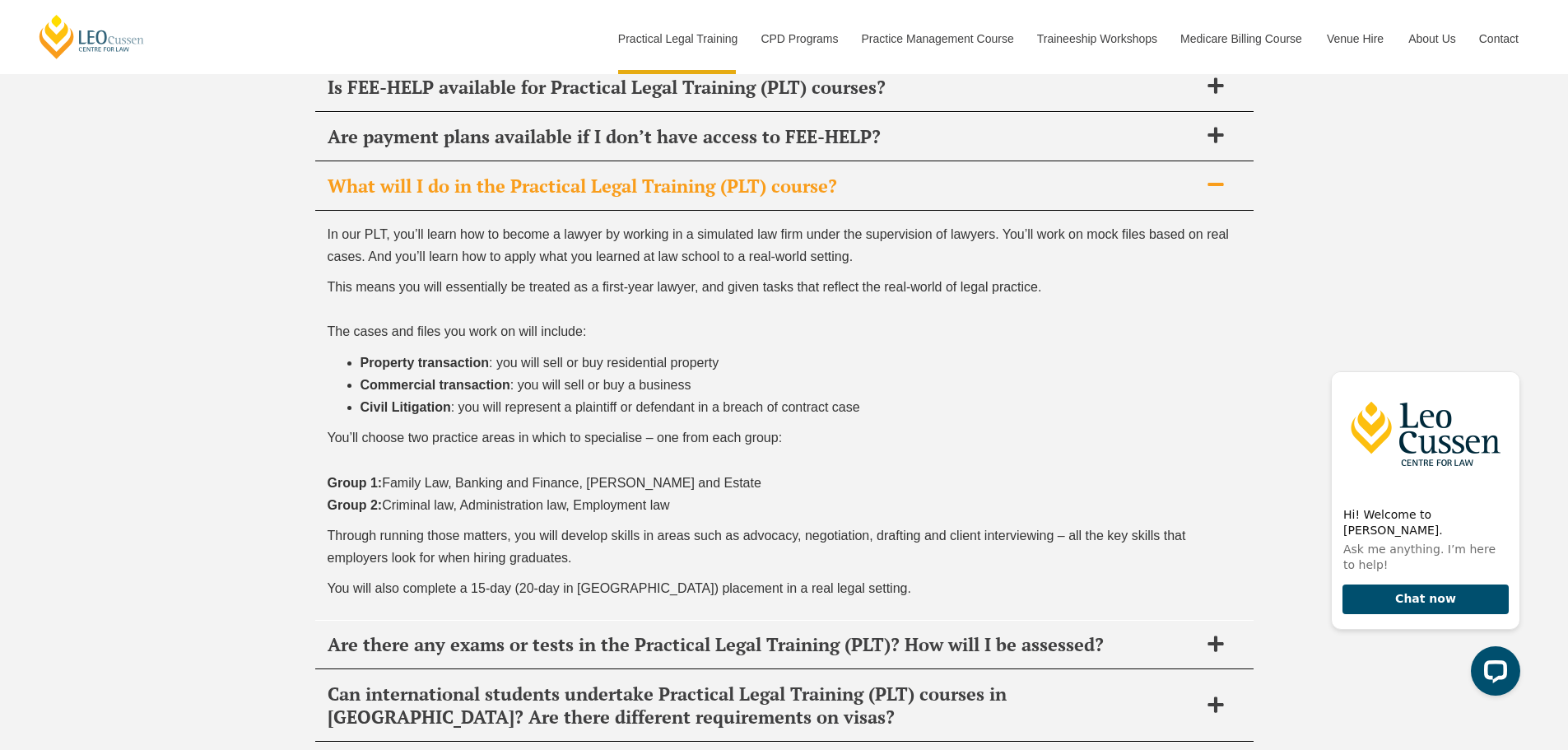
scroll to position [8648, 0]
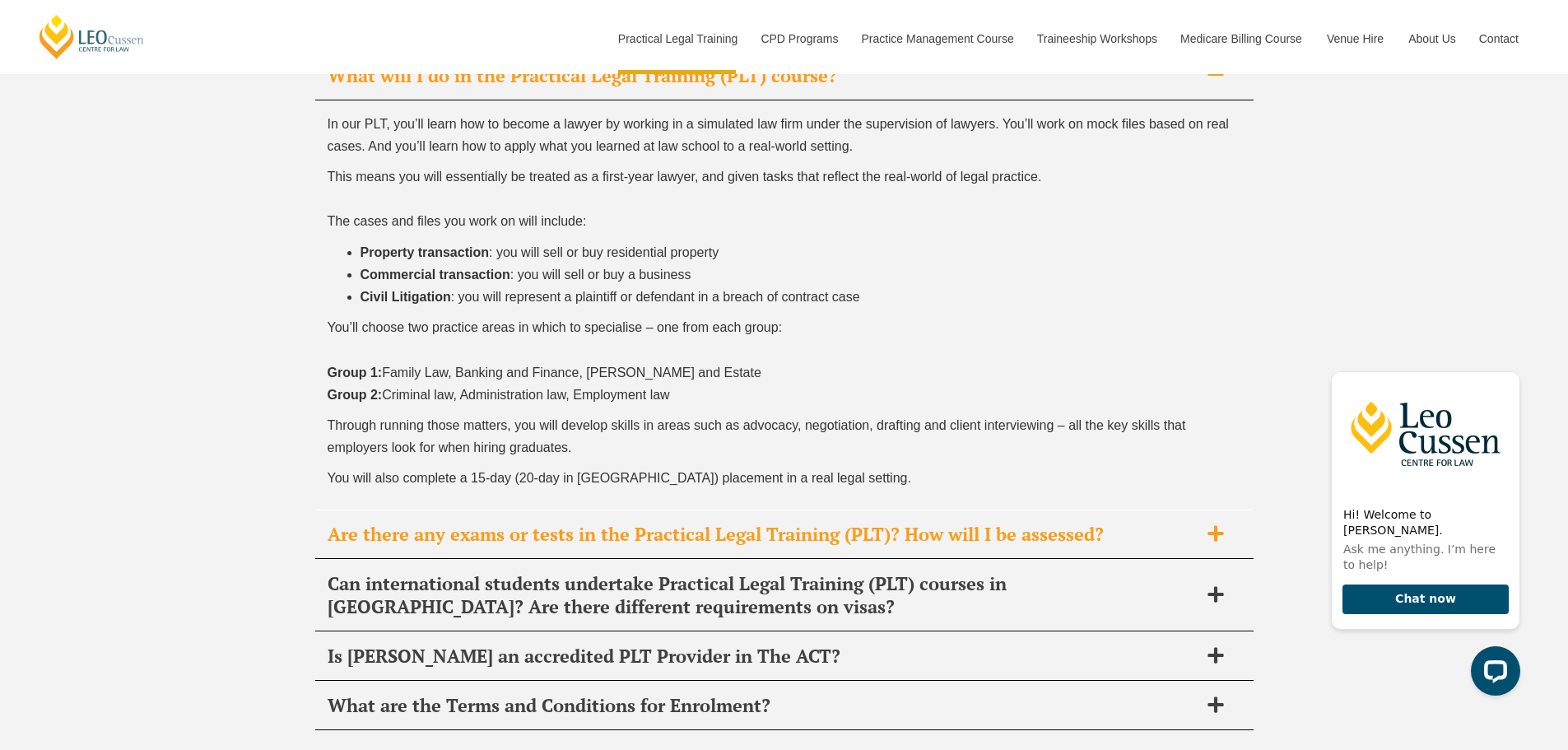
click at [406, 523] on span "Are there any exams or tests in the Practical Legal Training (PLT)? How will I …" at bounding box center [763, 535] width 871 height 23
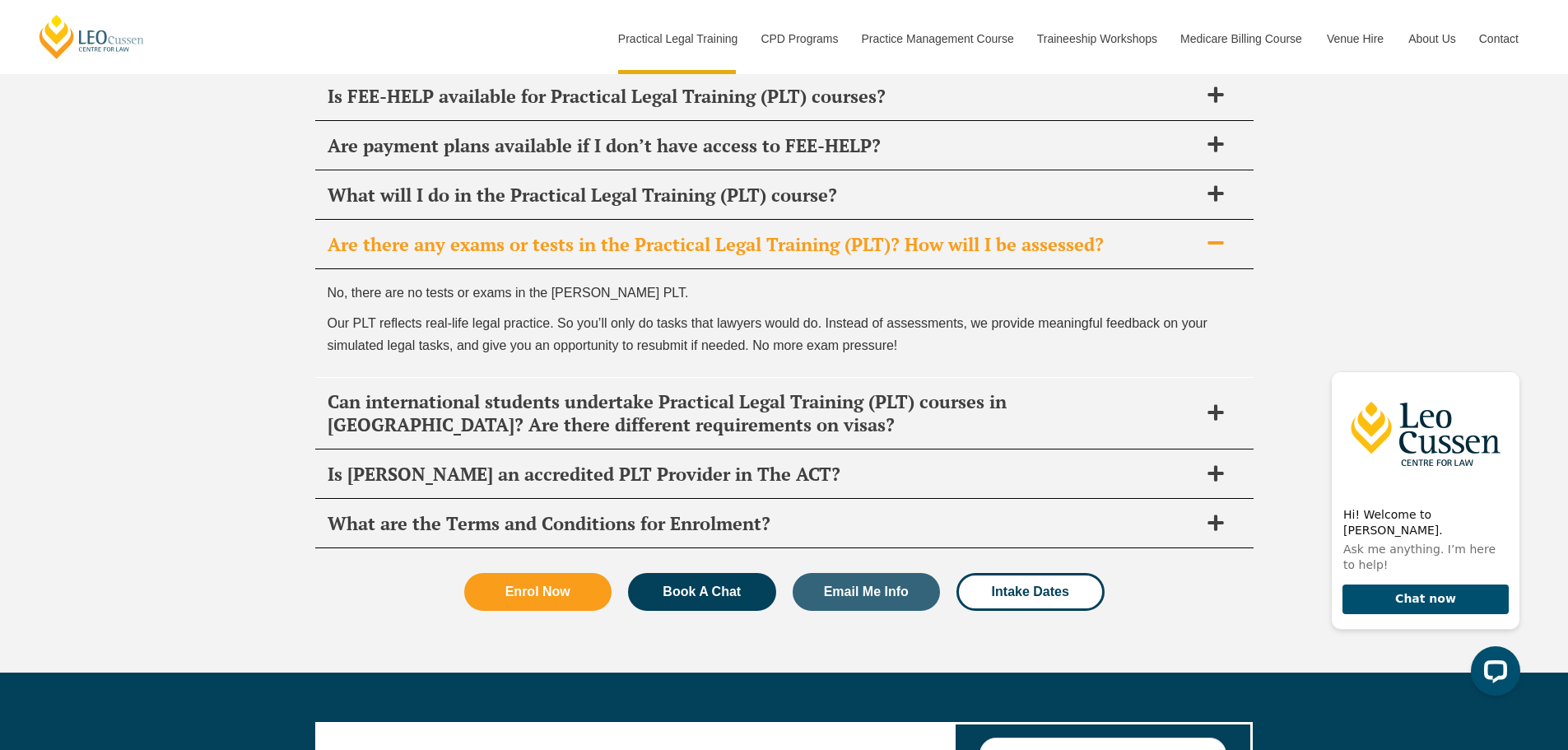
scroll to position [8443, 0]
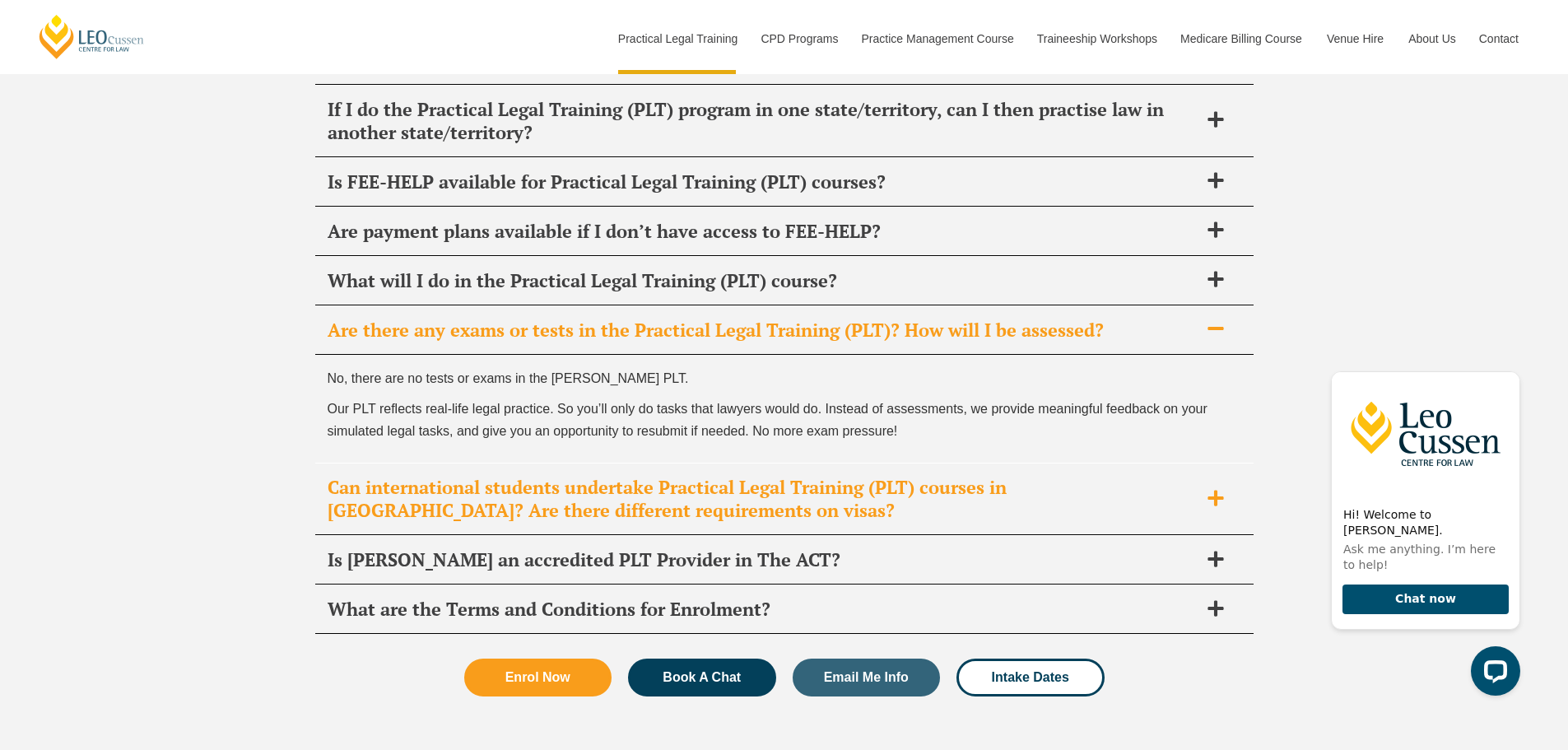
click at [413, 476] on span "Can international students undertake Practical Legal Training (PLT) courses in …" at bounding box center [763, 500] width 871 height 46
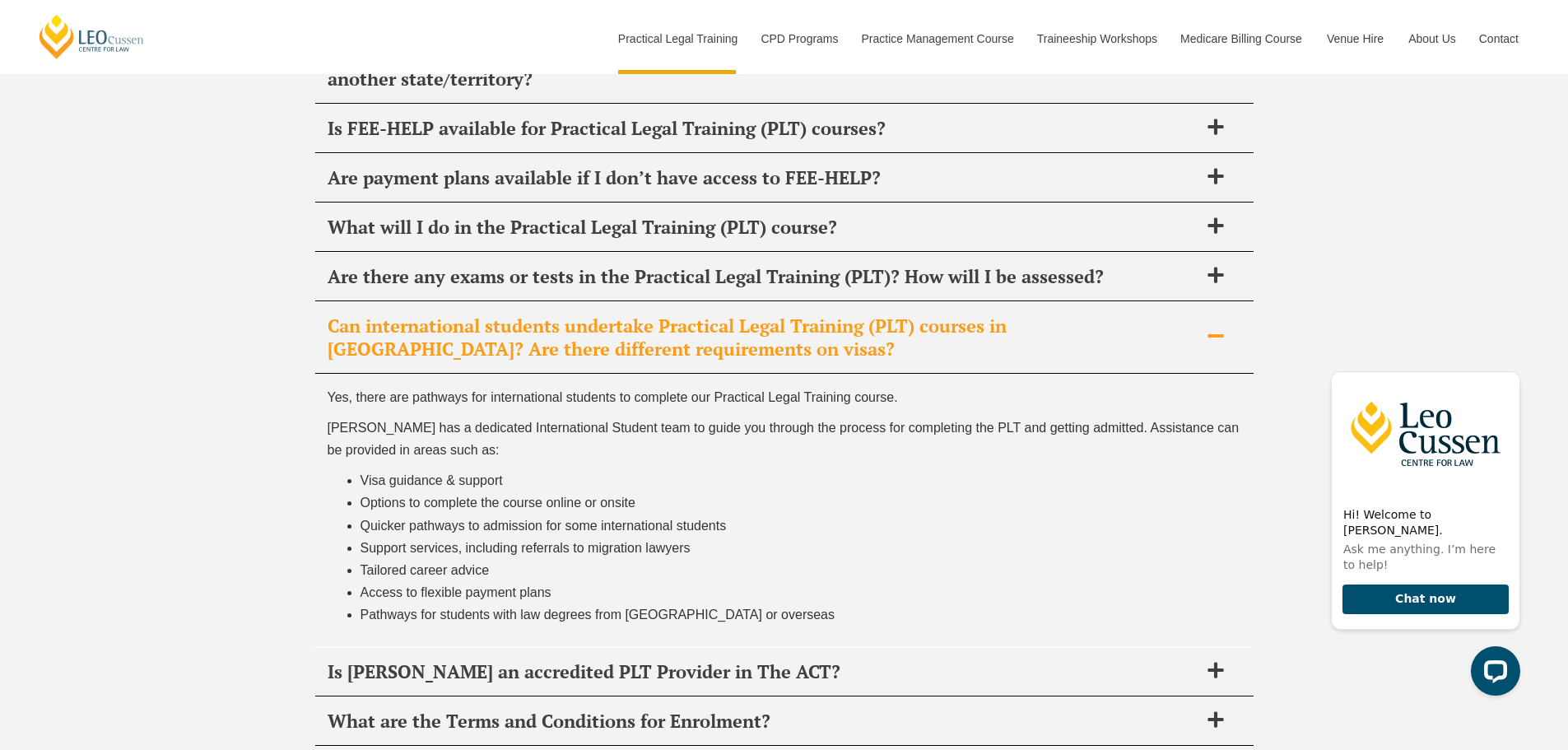
scroll to position [8525, 0]
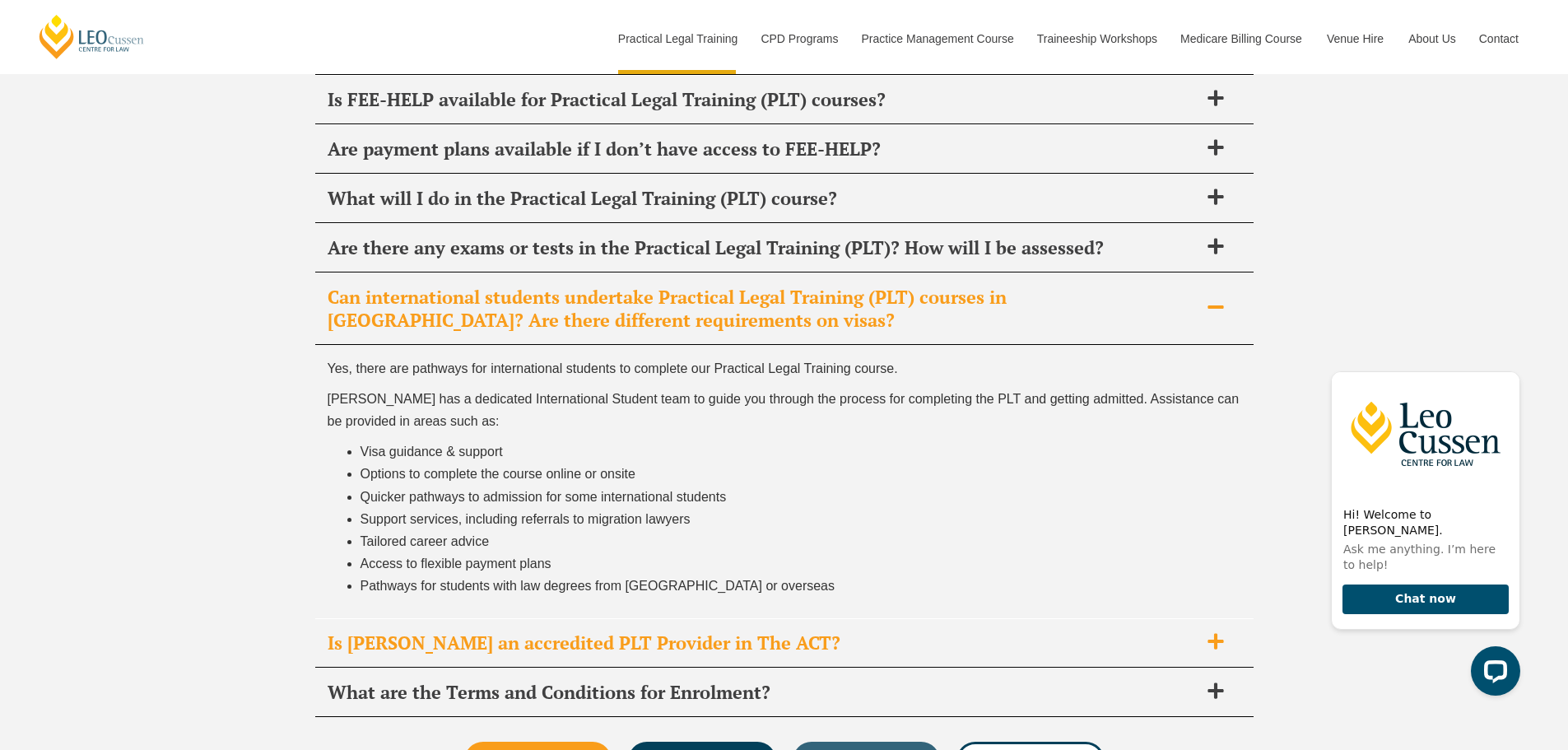
click at [537, 632] on span "Is Leo Cussen an accredited PLT Provider in The ACT?" at bounding box center [763, 644] width 871 height 23
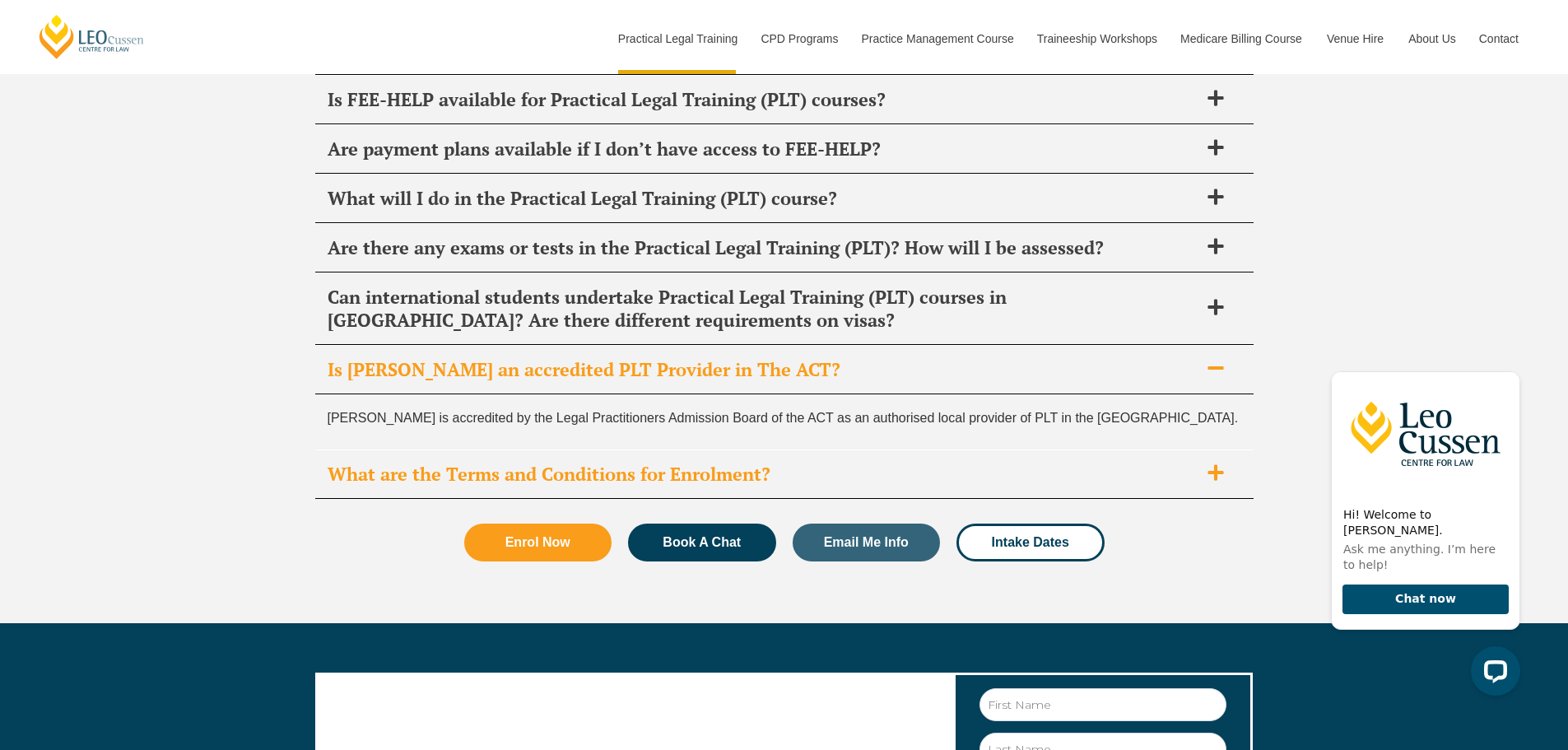
click at [374, 451] on div "What are the Terms and Conditions for Enrolment?" at bounding box center [784, 475] width 938 height 48
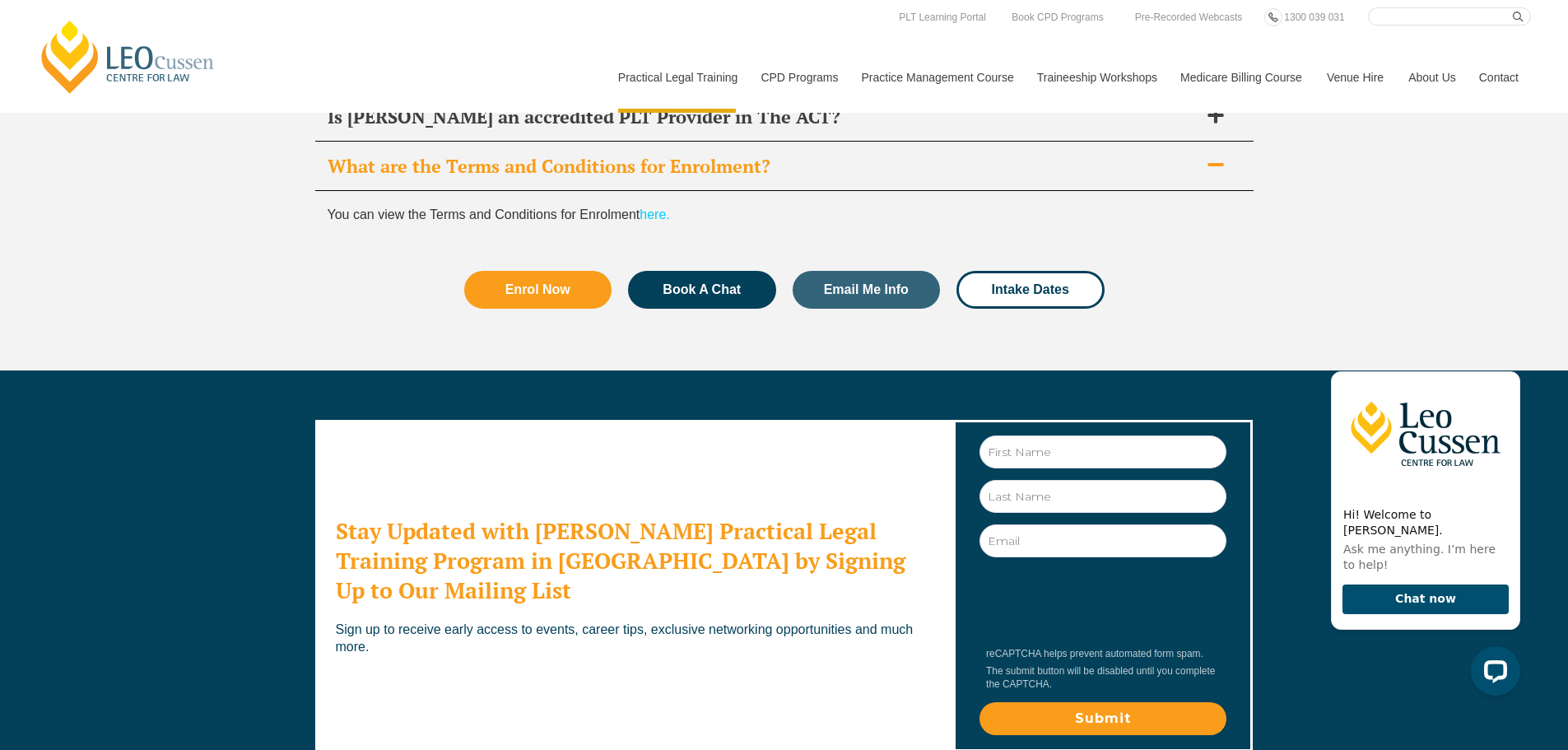
scroll to position [8412, 0]
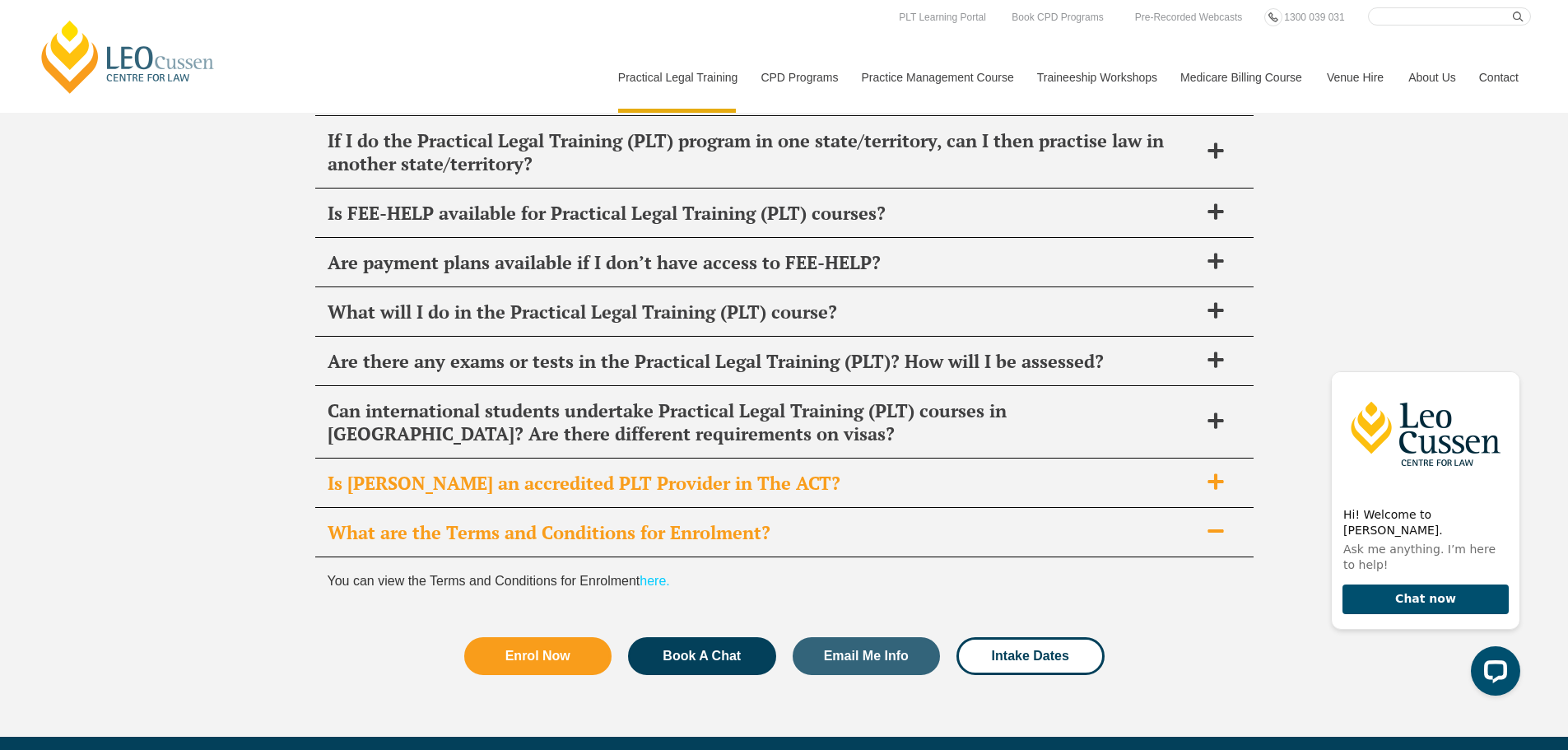
click at [645, 472] on span "Is Leo Cussen an accredited PLT Provider in The ACT?" at bounding box center [763, 484] width 871 height 23
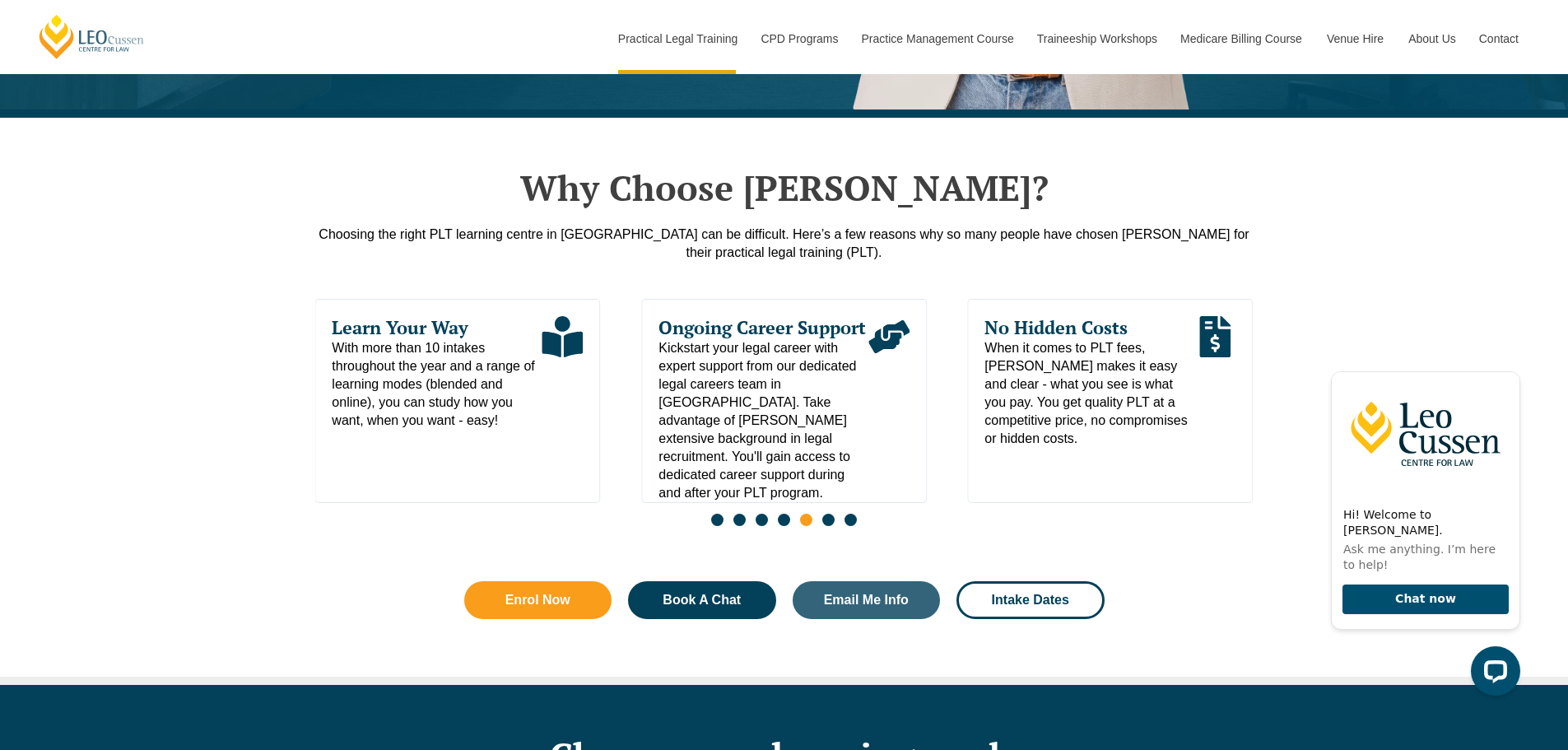
scroll to position [741, 0]
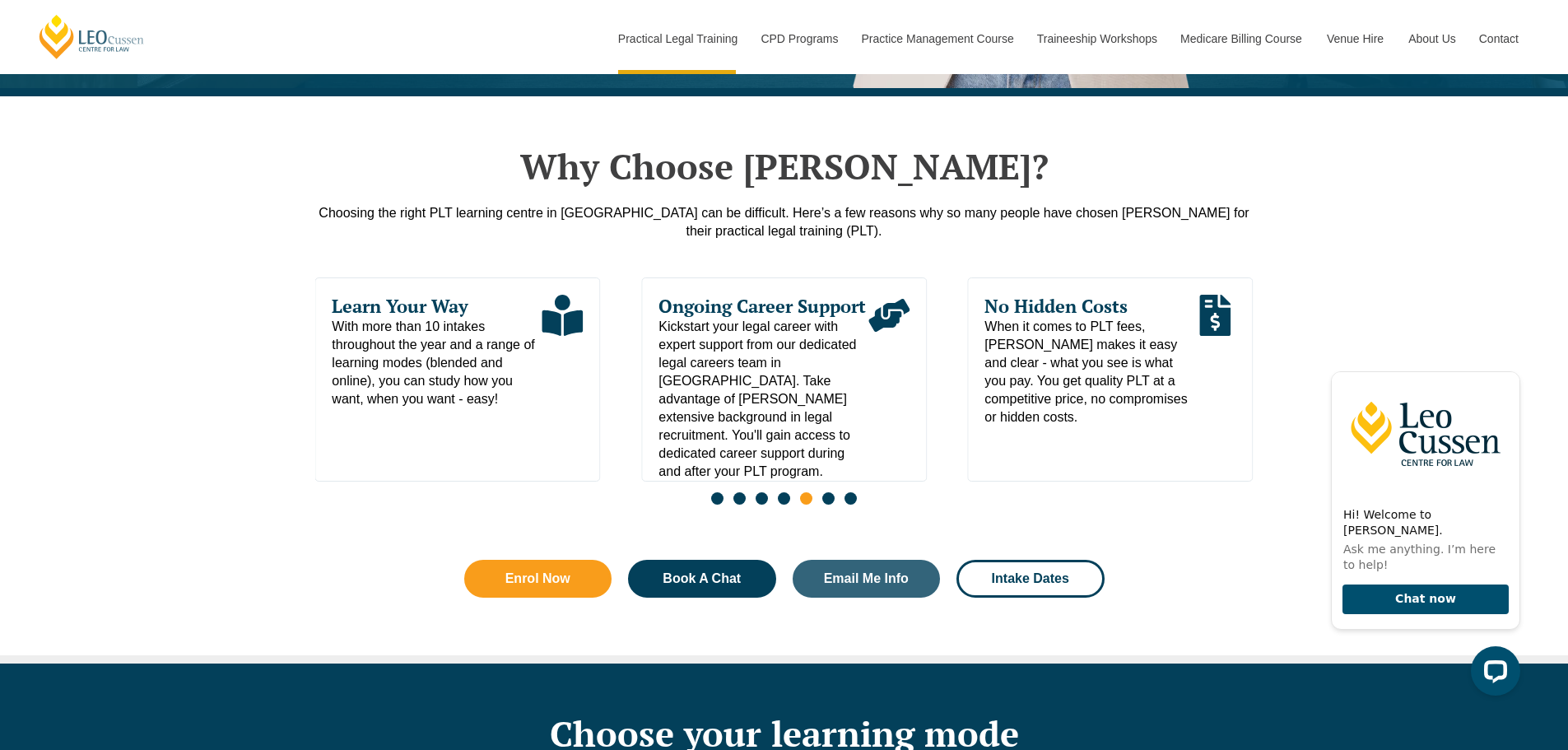
click at [712, 502] on span "Go to slide 1" at bounding box center [717, 499] width 13 height 13
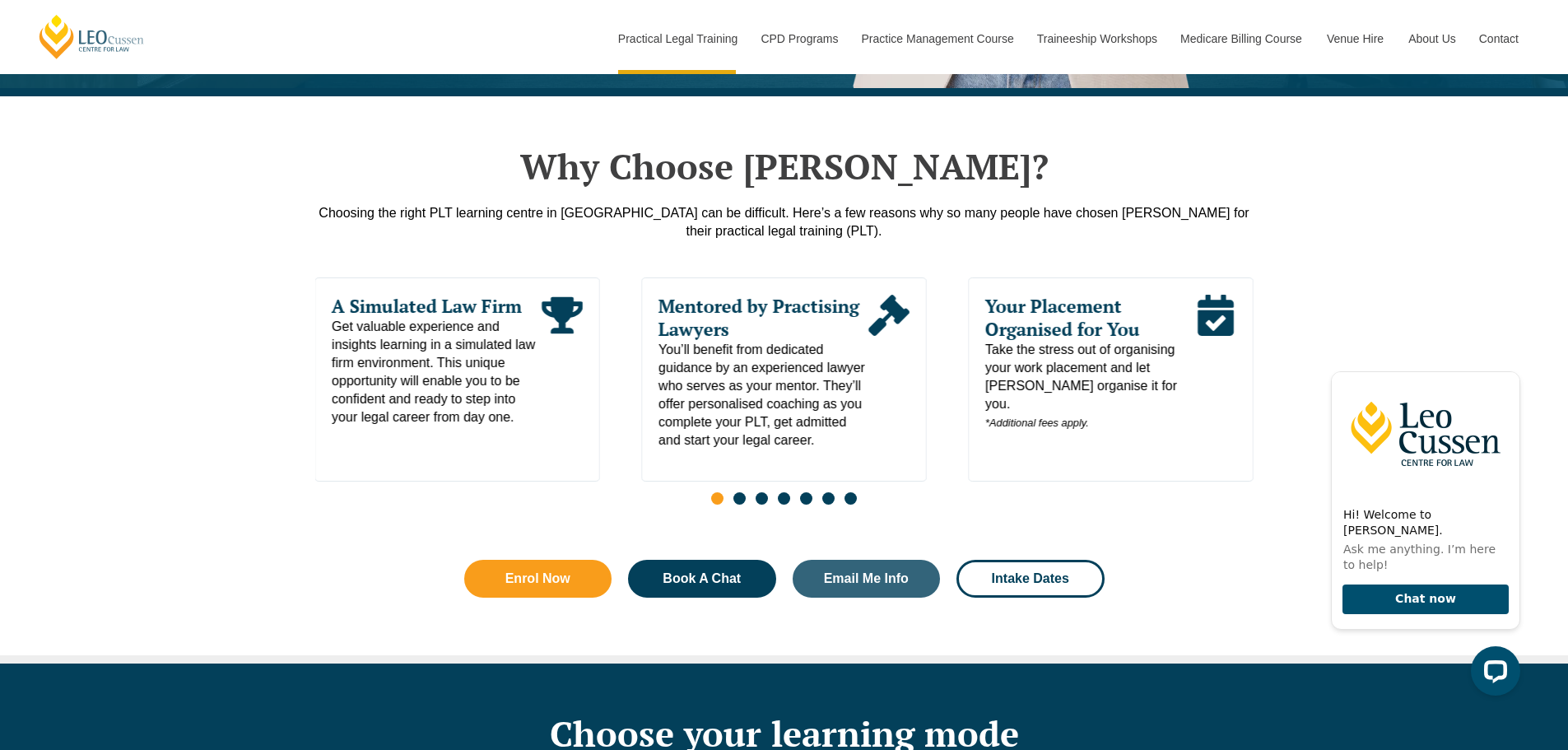
click at [734, 505] on span "Go to slide 2" at bounding box center [740, 499] width 13 height 13
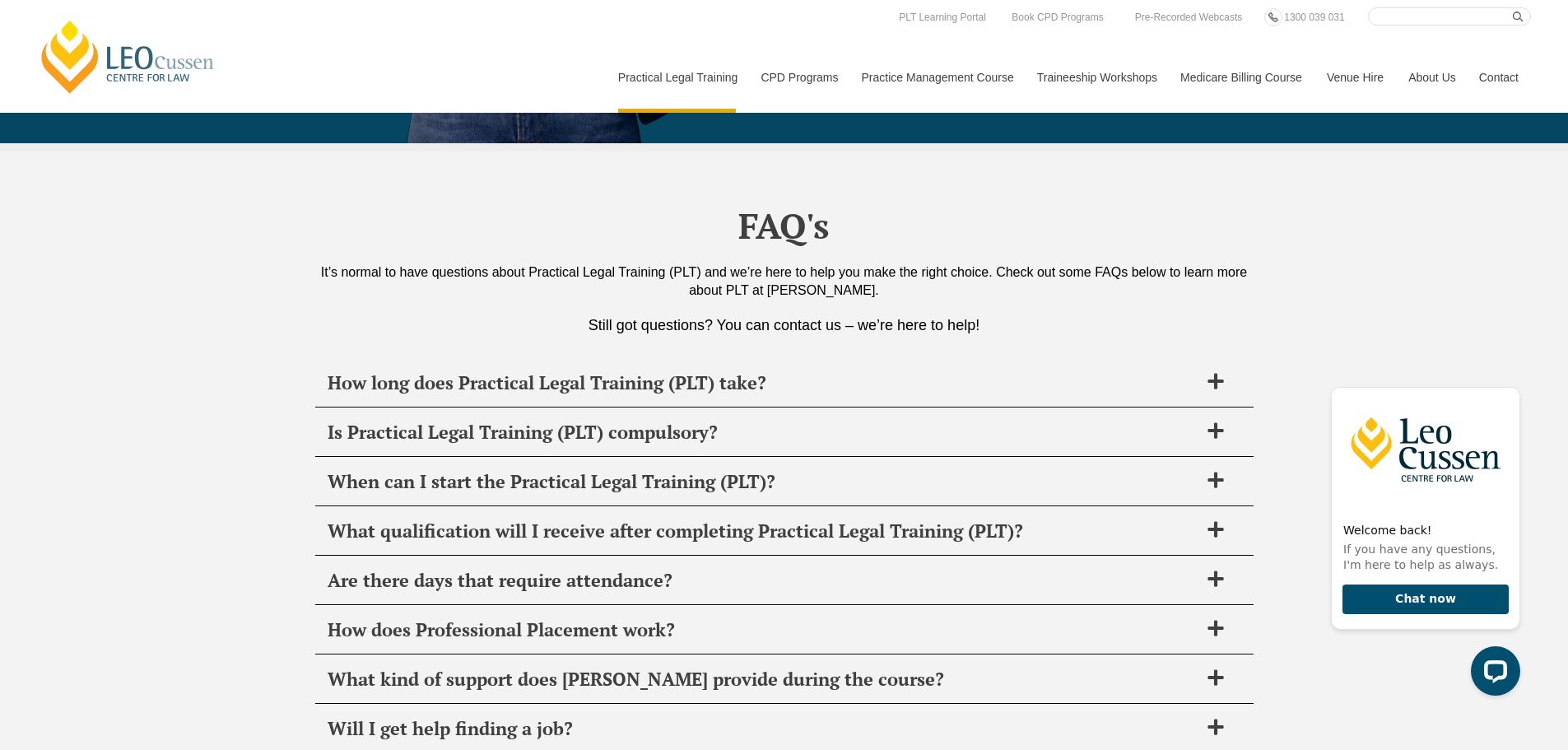
scroll to position [7698, 0]
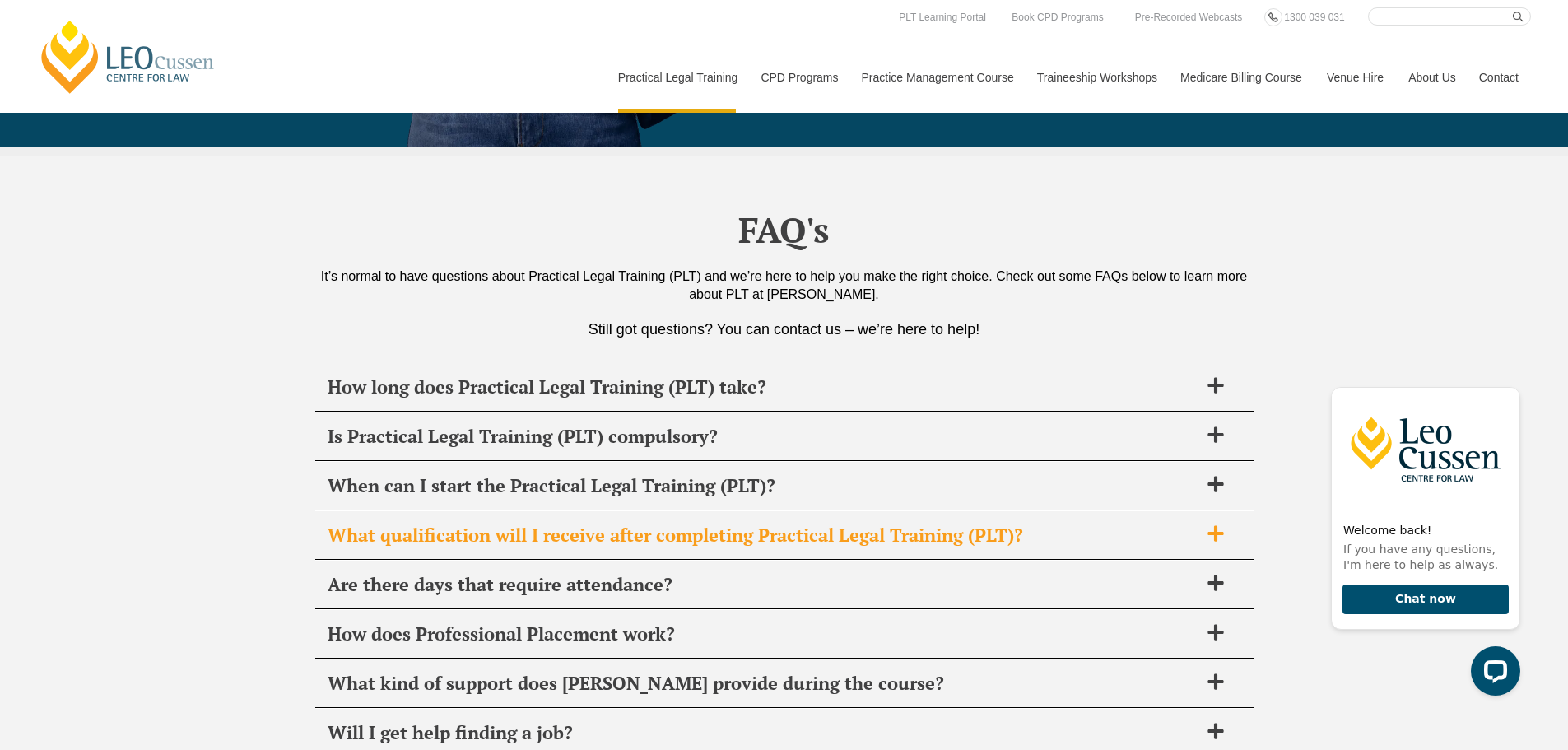
click at [409, 524] on span "What qualification will I receive after completing Practical Legal Training (PL…" at bounding box center [763, 535] width 871 height 23
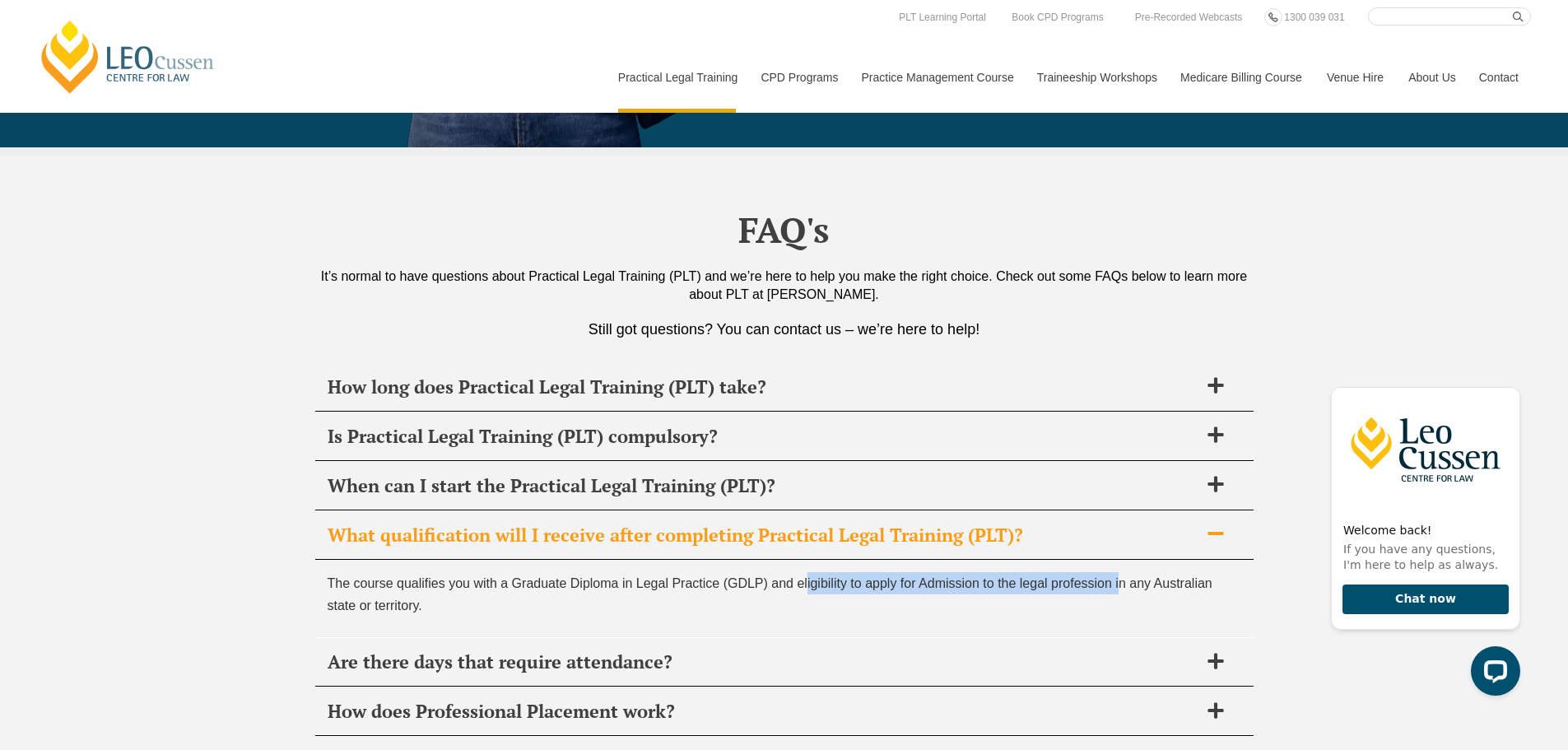
drag, startPoint x: 807, startPoint y: 441, endPoint x: 1119, endPoint y: 438, distance: 312.0
click at [1119, 572] on p "The course qualifies you with a Graduate Diploma in Legal Practice (GDLP) and e…" at bounding box center [784, 594] width 914 height 45
copy p "igibility to apply for Admission to the legal profession i"
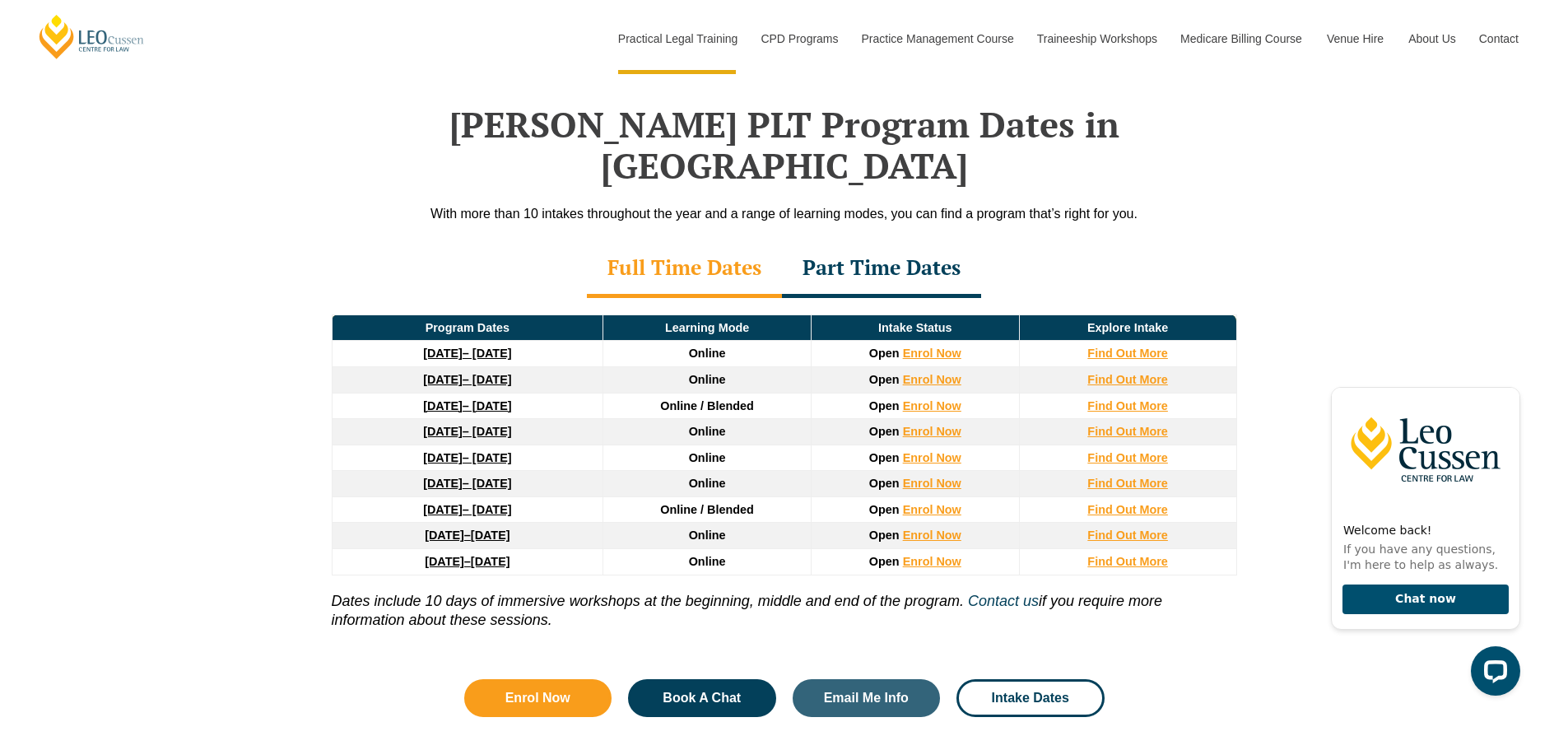
scroll to position [2093, 0]
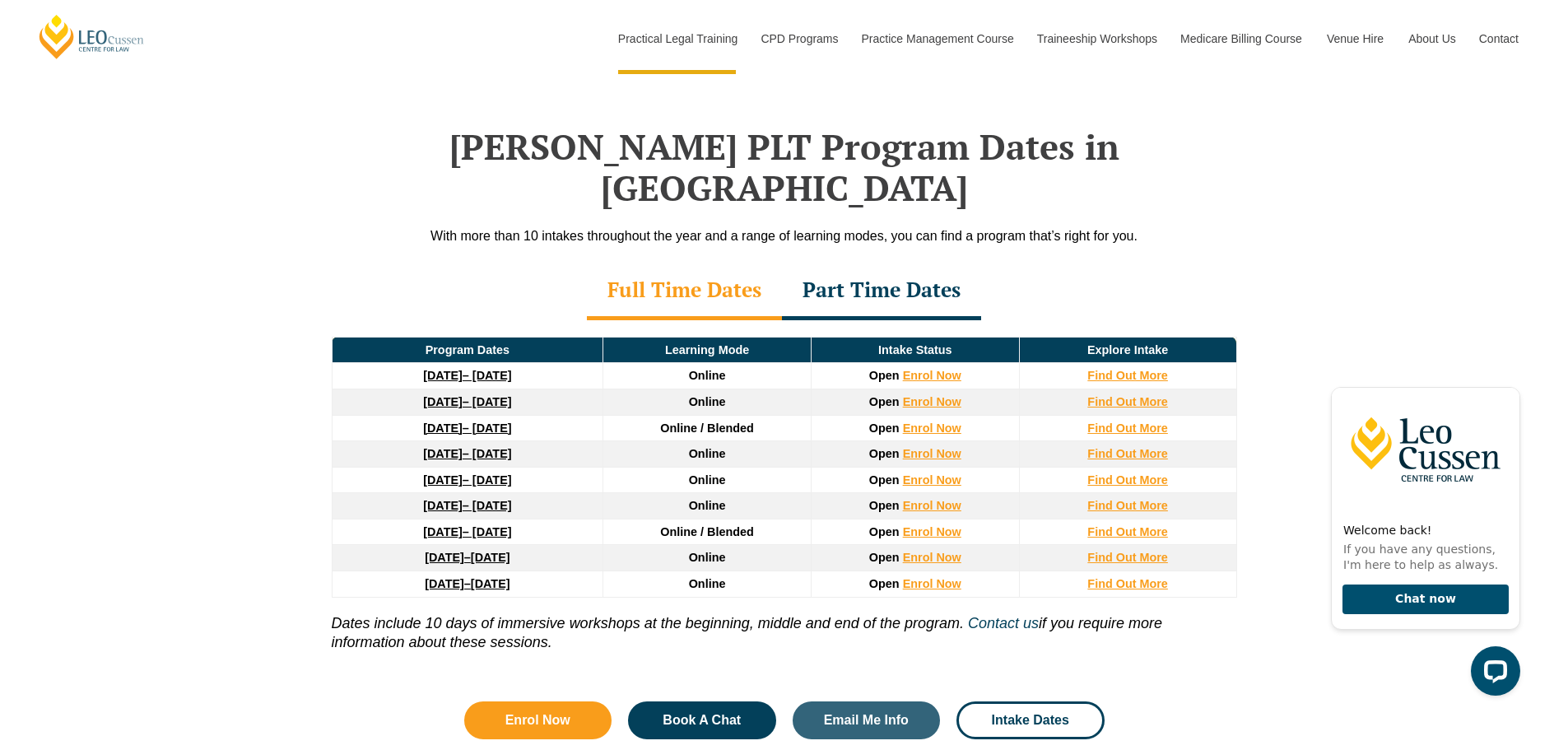
click at [514, 615] on icon "Dates include 10 days of immersive workshops at the beginning, middle and end o…" at bounding box center [648, 623] width 633 height 16
click at [515, 615] on icon "Dates include 10 days of immersive workshops at the beginning, middle and end o…" at bounding box center [648, 623] width 633 height 16
copy icon "immersive"
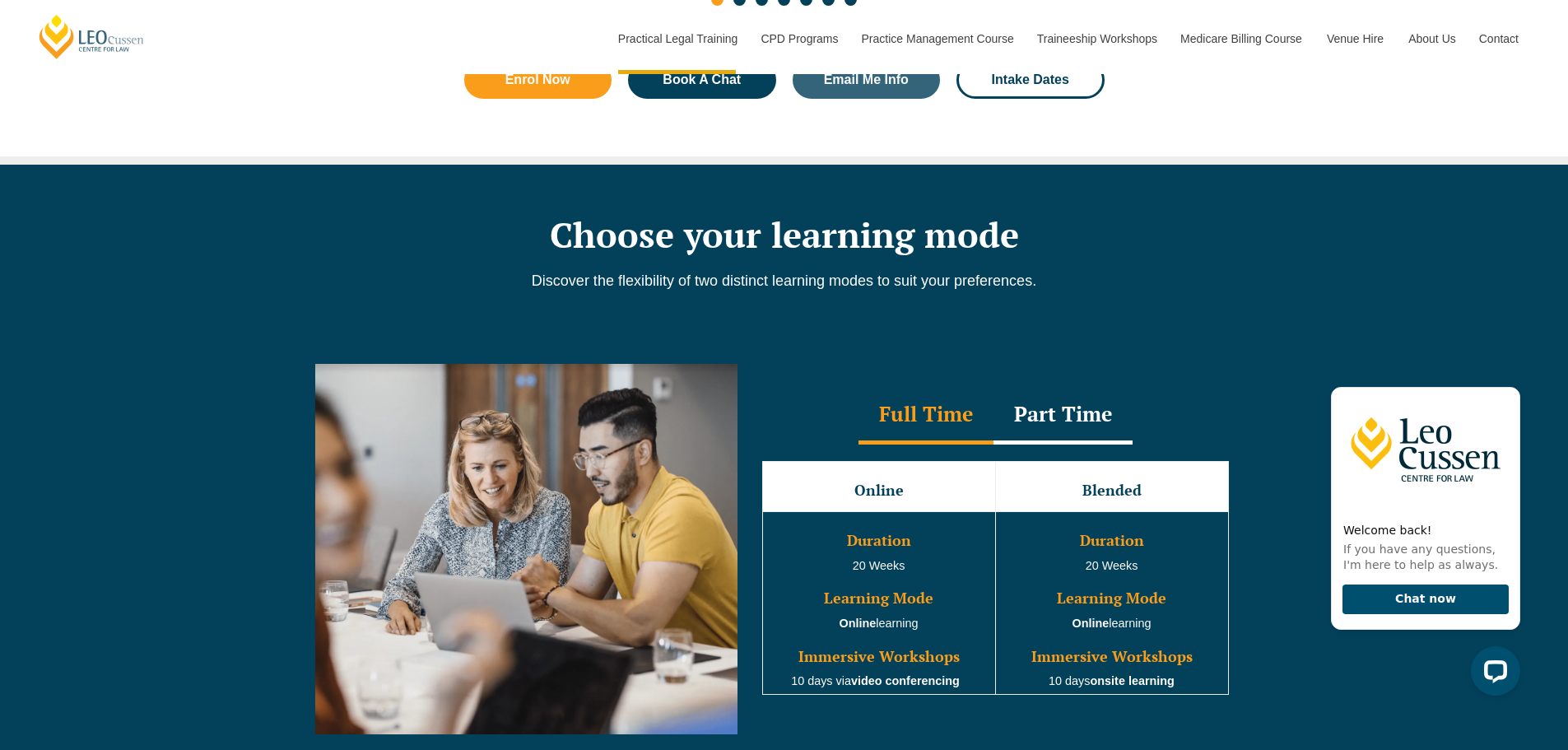
scroll to position [1269, 0]
